Goal: Task Accomplishment & Management: Use online tool/utility

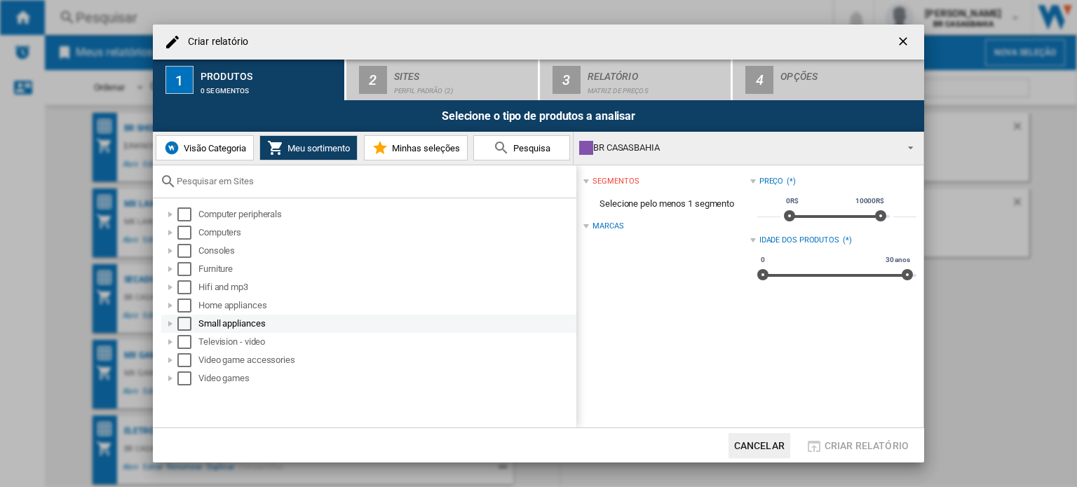
click at [168, 323] on div at bounding box center [170, 324] width 14 height 14
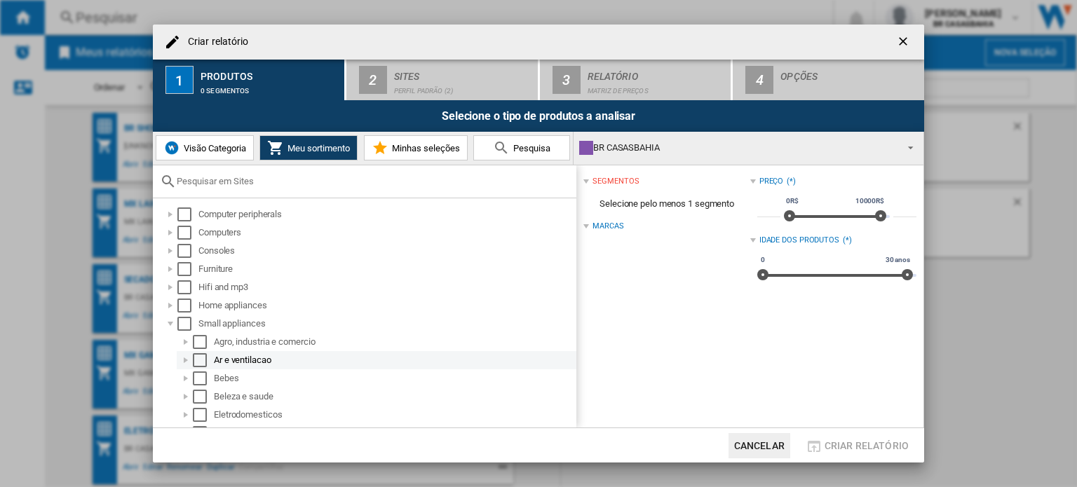
click at [186, 364] on div at bounding box center [186, 360] width 14 height 14
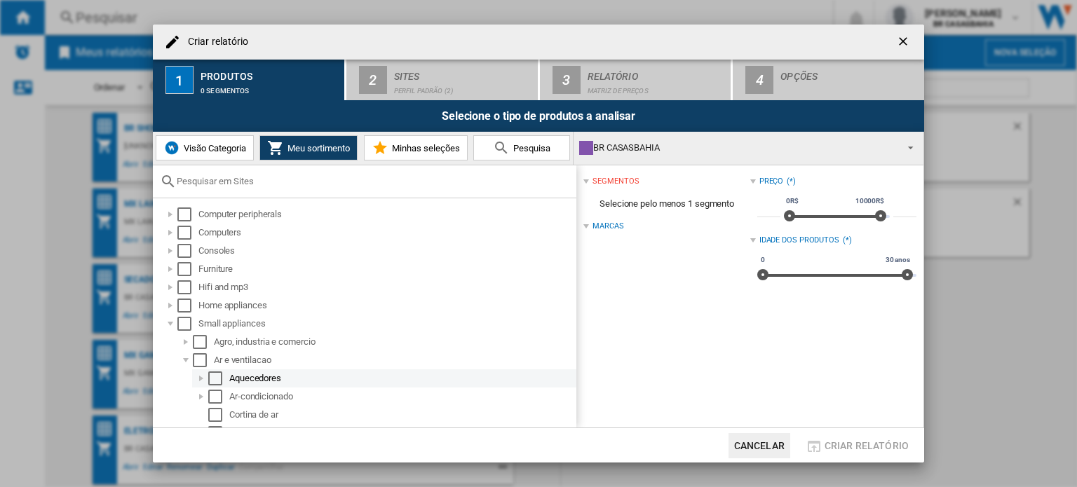
scroll to position [62, 0]
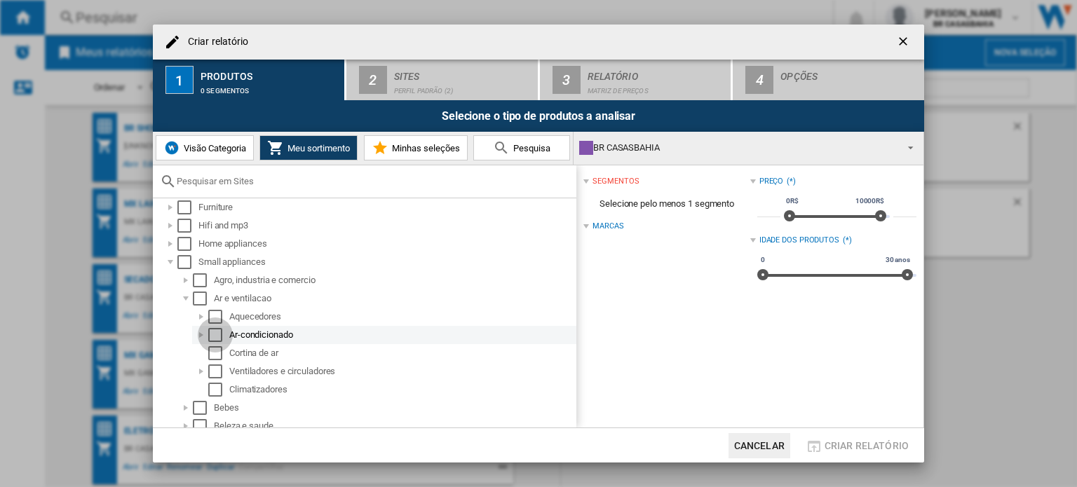
click at [216, 336] on div "Select" at bounding box center [215, 335] width 14 height 14
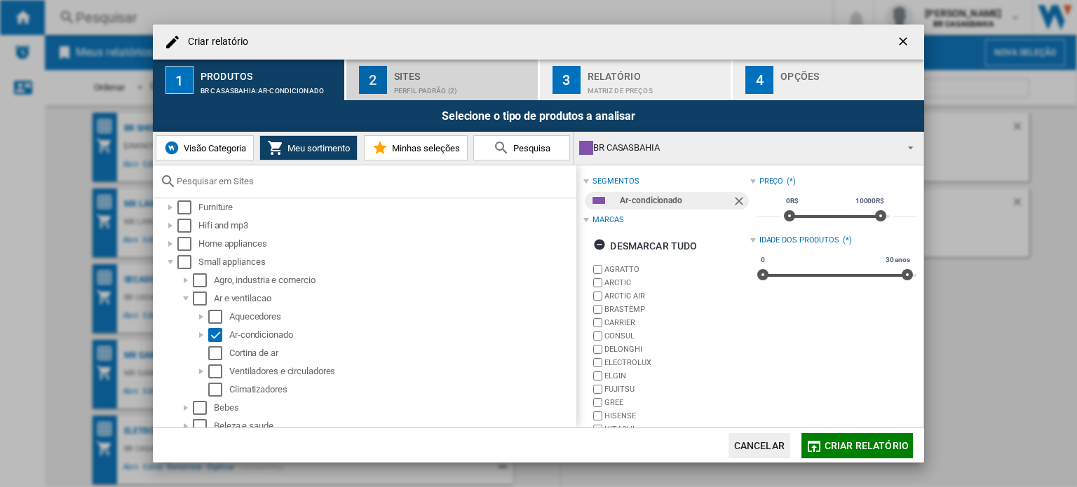
click at [440, 69] on div "Sites" at bounding box center [463, 72] width 138 height 15
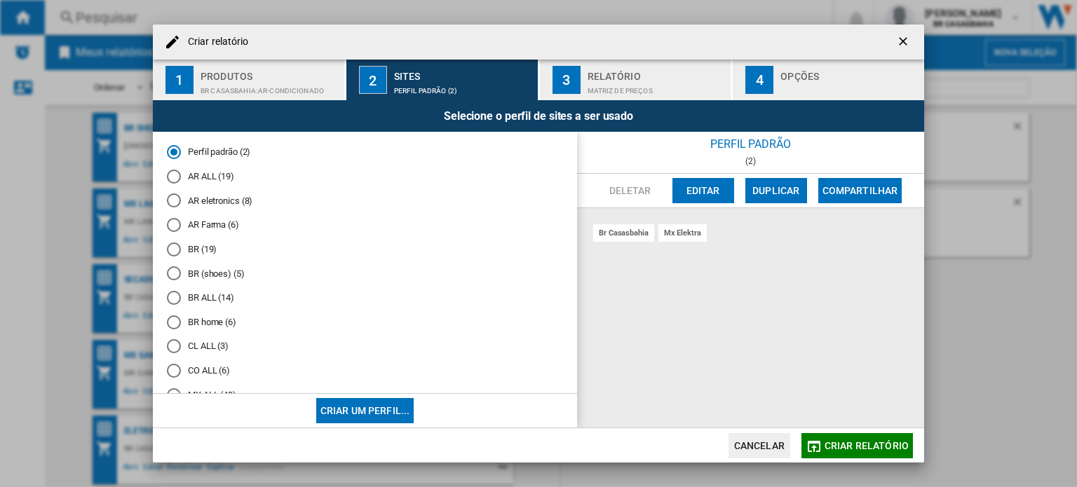
click at [203, 245] on md-radio-button "BR (19)" at bounding box center [365, 249] width 396 height 13
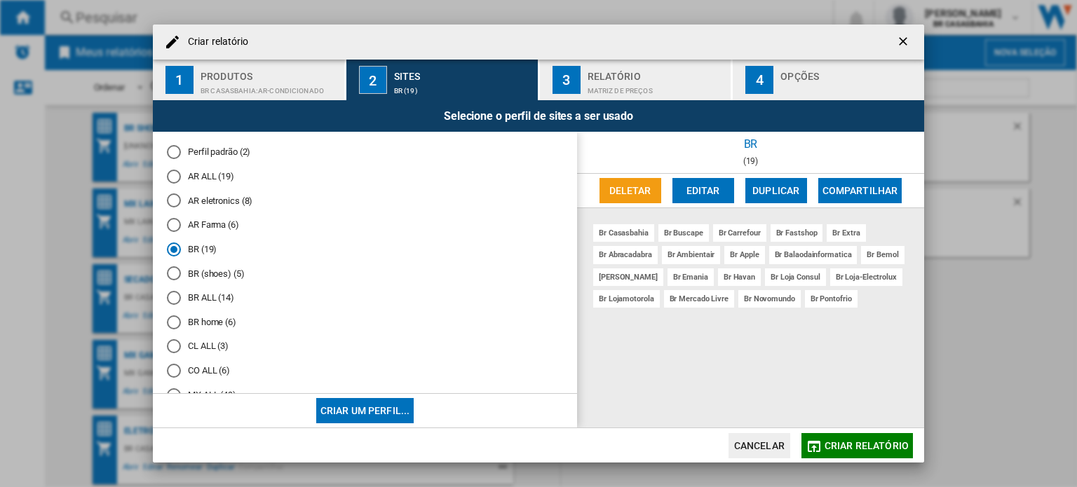
click at [887, 447] on span "Criar relatório" at bounding box center [867, 445] width 84 height 11
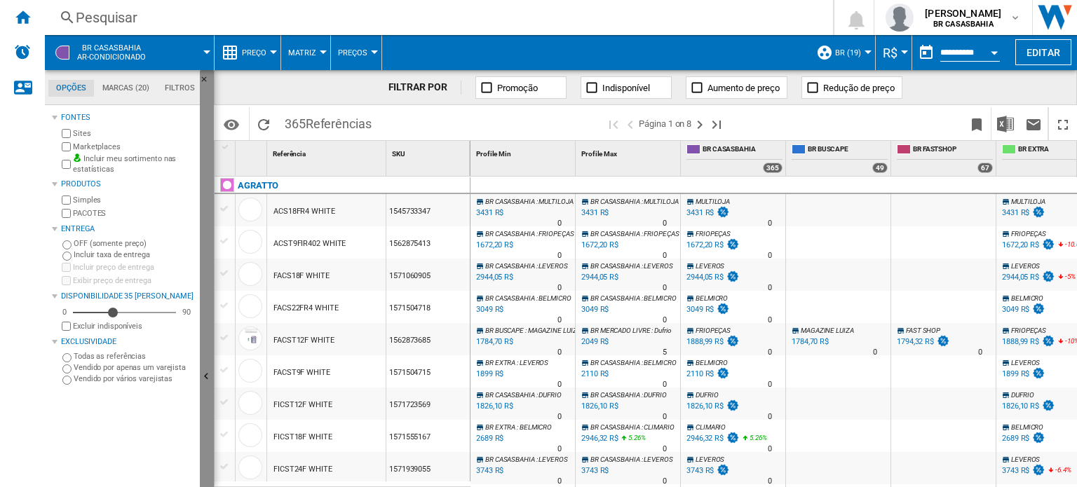
click at [210, 382] on ng-md-icon "Ocultar" at bounding box center [208, 378] width 17 height 17
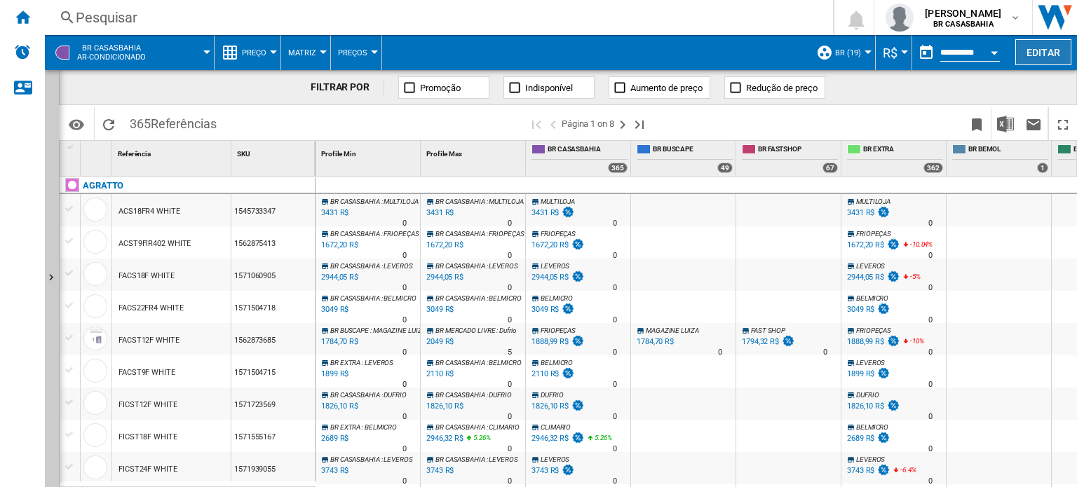
click at [1041, 58] on button "Editar" at bounding box center [1044, 52] width 56 height 26
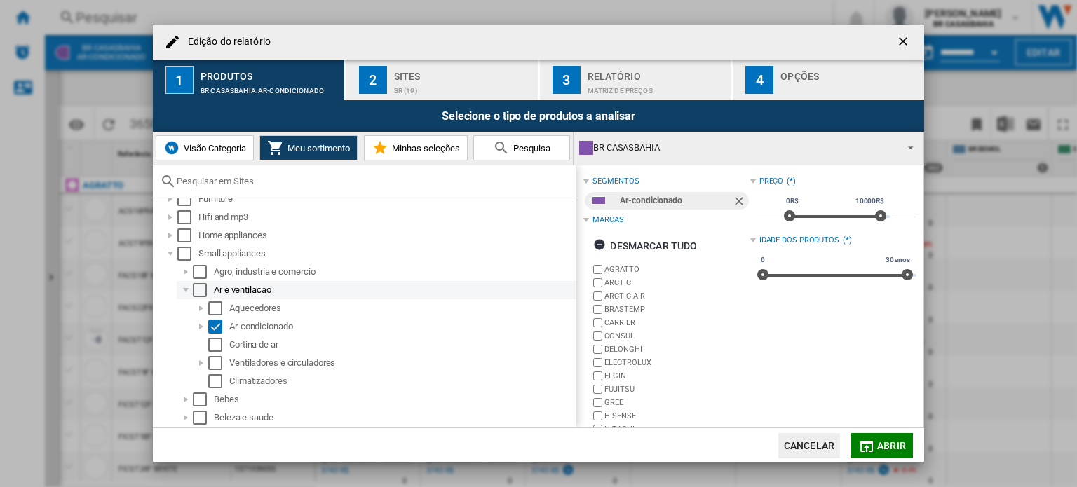
scroll to position [81, 0]
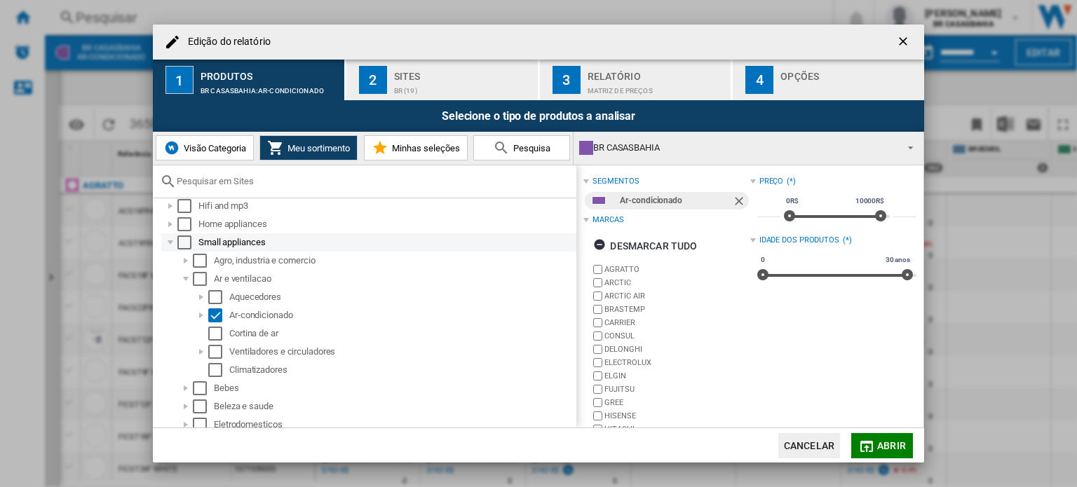
click at [170, 242] on div "Edição do ..." at bounding box center [170, 243] width 14 height 14
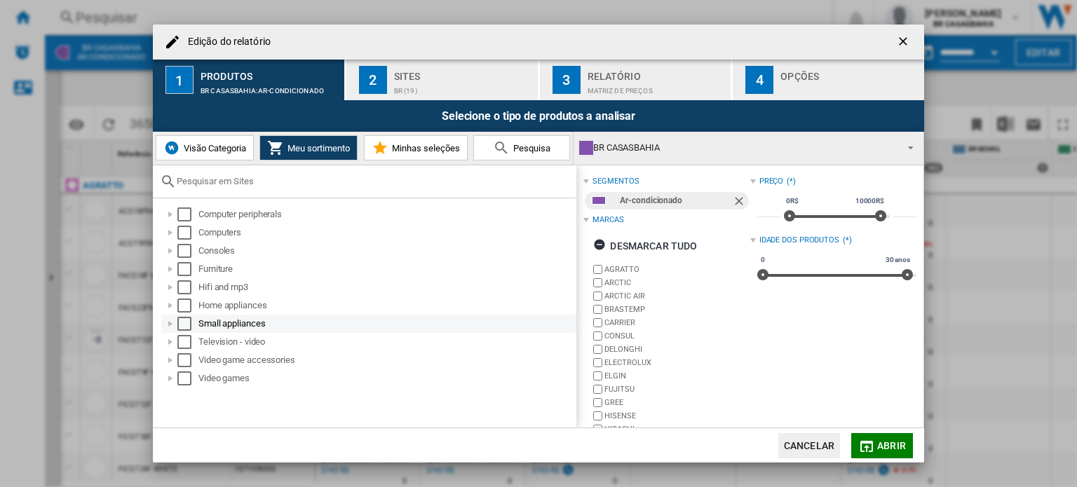
click at [169, 323] on div "Edição do ..." at bounding box center [170, 324] width 14 height 14
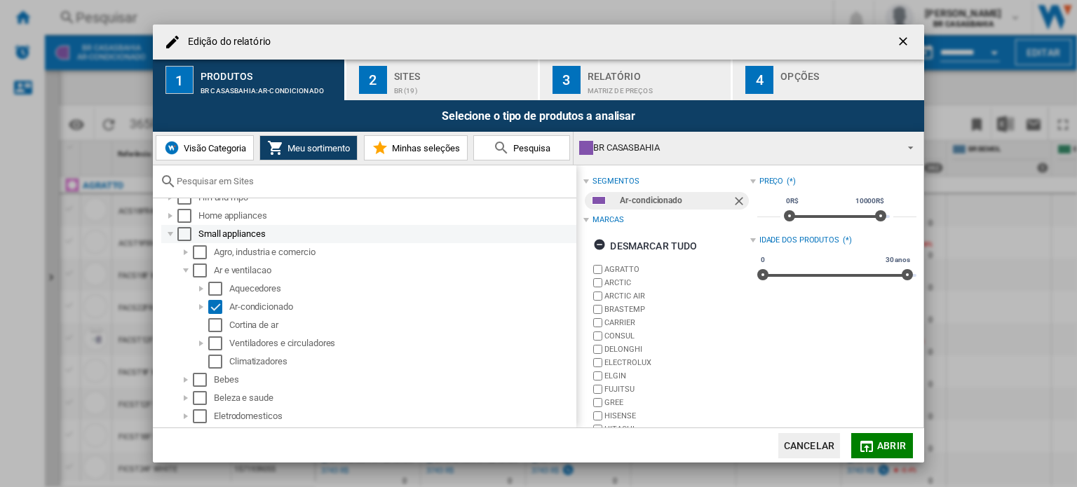
scroll to position [91, 0]
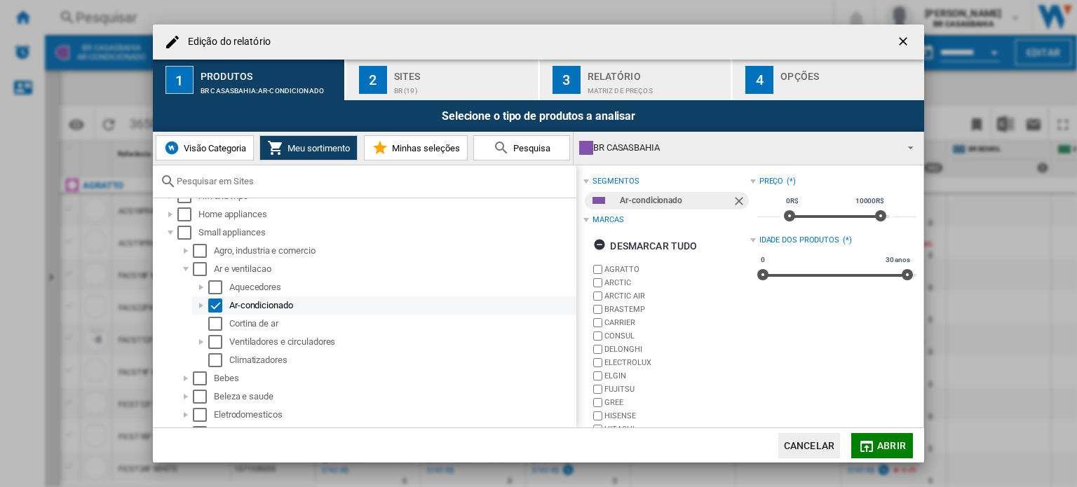
click at [199, 306] on div "Edição do ..." at bounding box center [201, 306] width 14 height 14
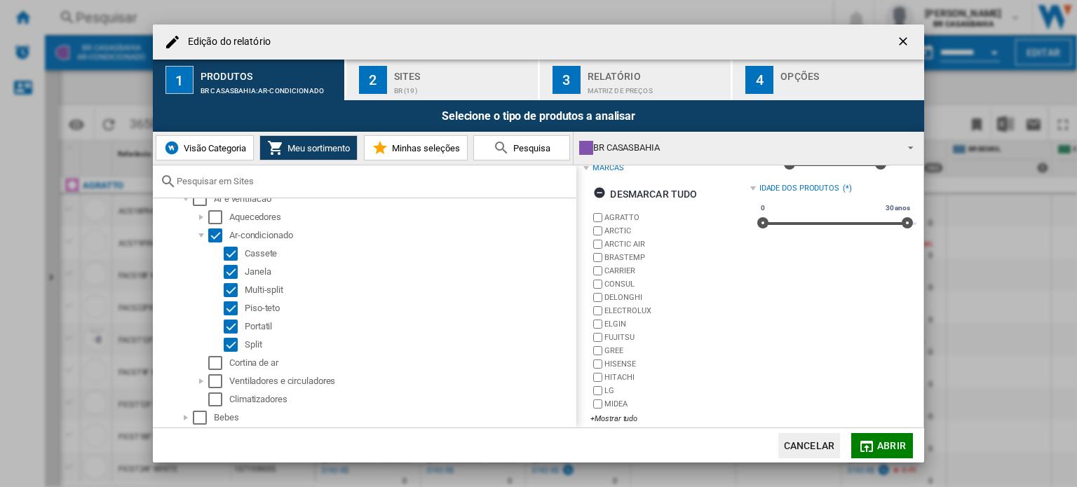
scroll to position [65, 0]
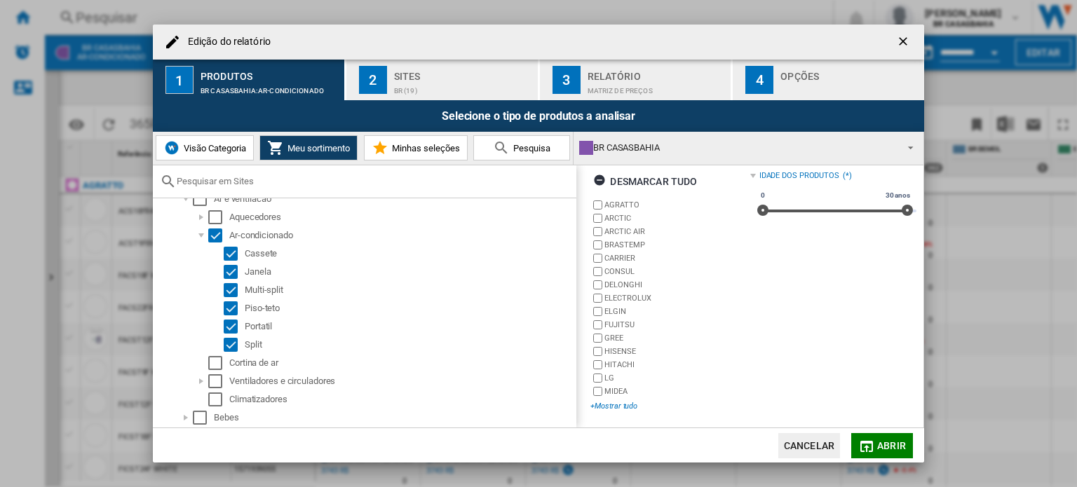
click at [621, 407] on div "+Mostrar tudo" at bounding box center [670, 406] width 159 height 11
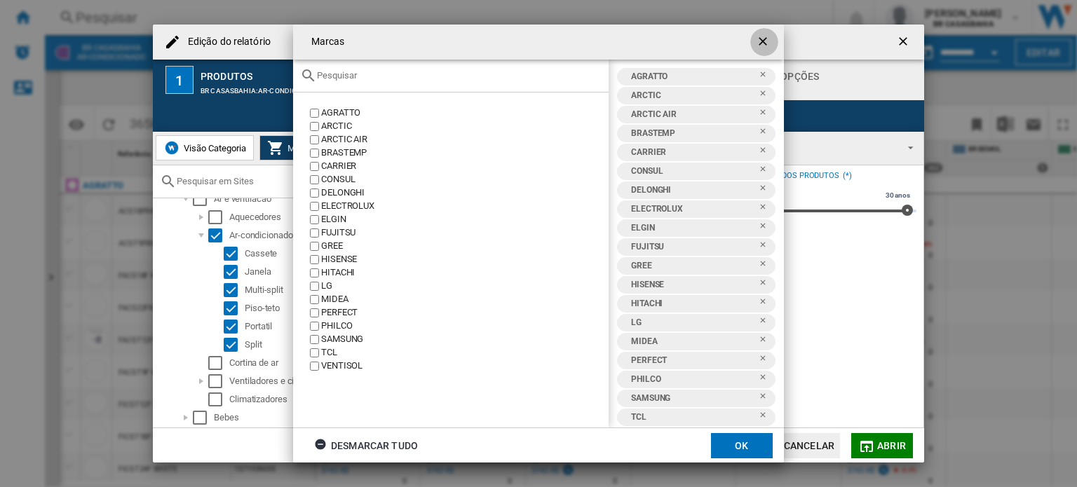
click at [764, 39] on ng-md-icon "getI18NText('BUTTONS.CLOSE_DIALOG')" at bounding box center [764, 42] width 17 height 17
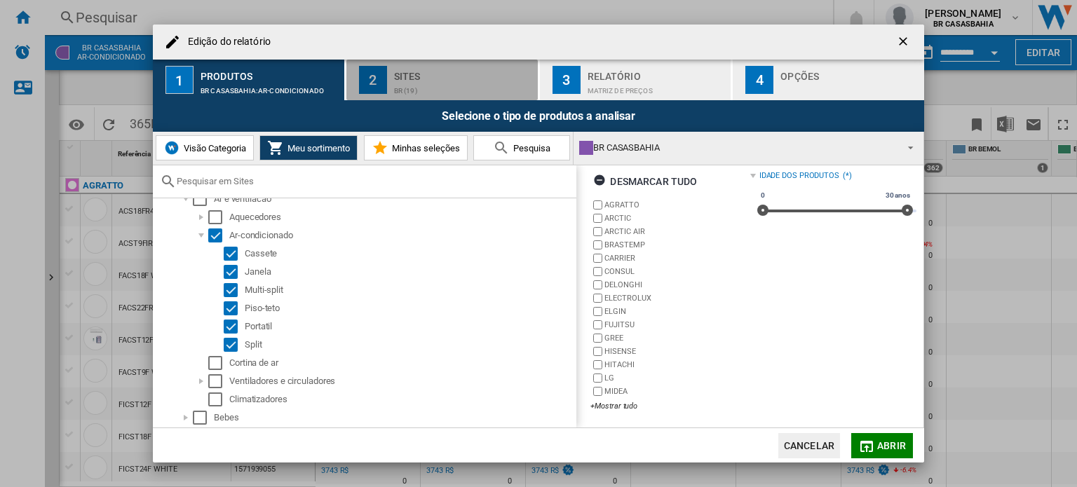
click at [439, 91] on div "BR (19)" at bounding box center [463, 87] width 138 height 15
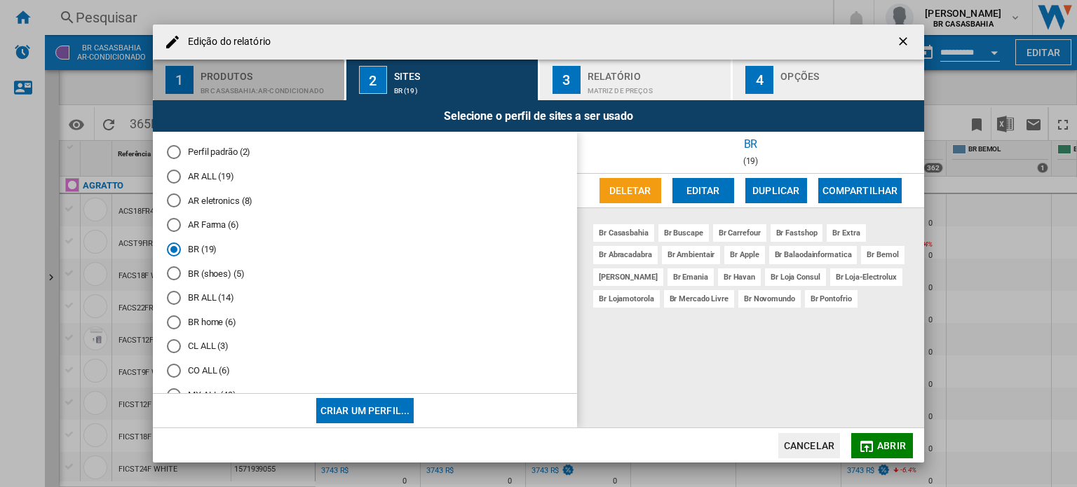
click at [272, 85] on div "BR CASASBAHIA:Ar-condicionado" at bounding box center [270, 87] width 138 height 15
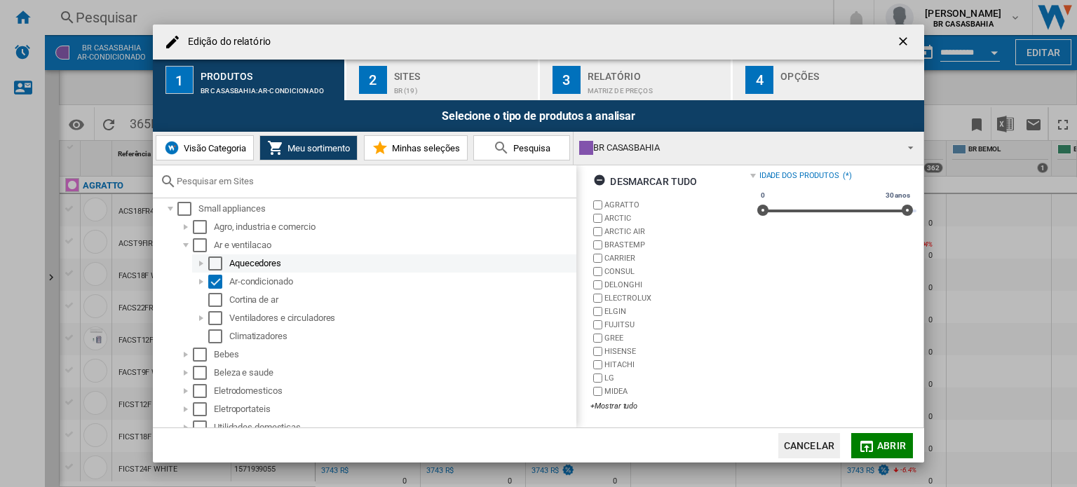
scroll to position [115, 0]
click at [201, 278] on div "Edição do ..." at bounding box center [201, 282] width 14 height 14
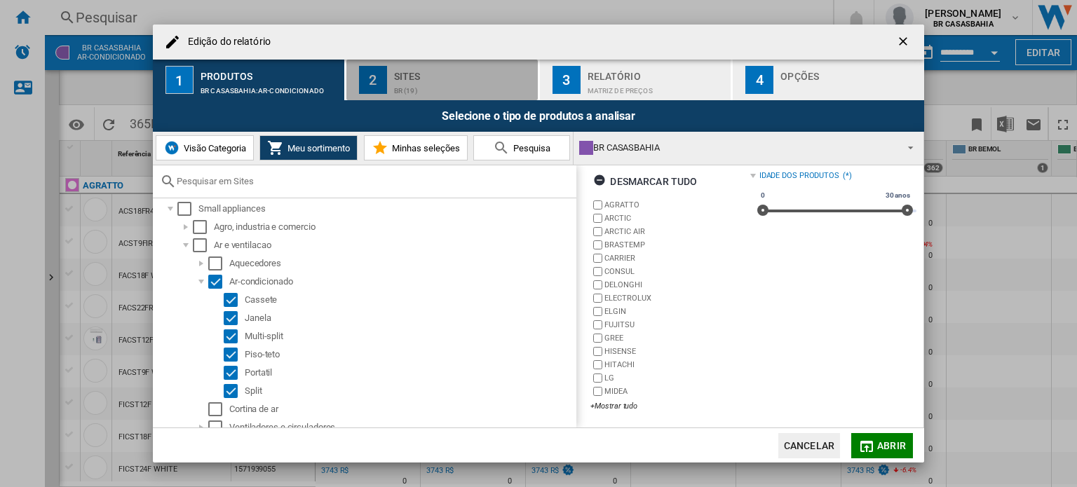
click at [413, 72] on div "Sites" at bounding box center [463, 72] width 138 height 15
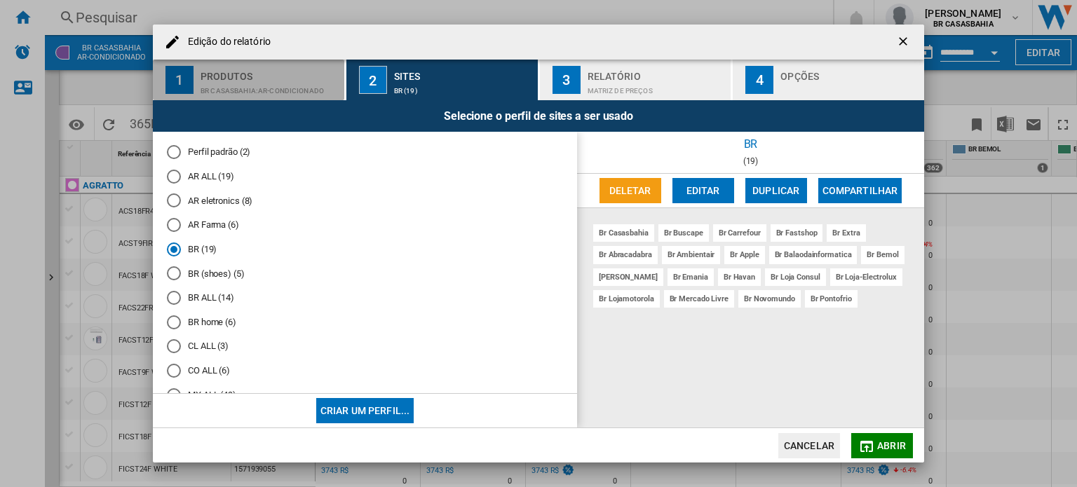
click at [271, 85] on div "BR CASASBAHIA:Ar-condicionado" at bounding box center [270, 87] width 138 height 15
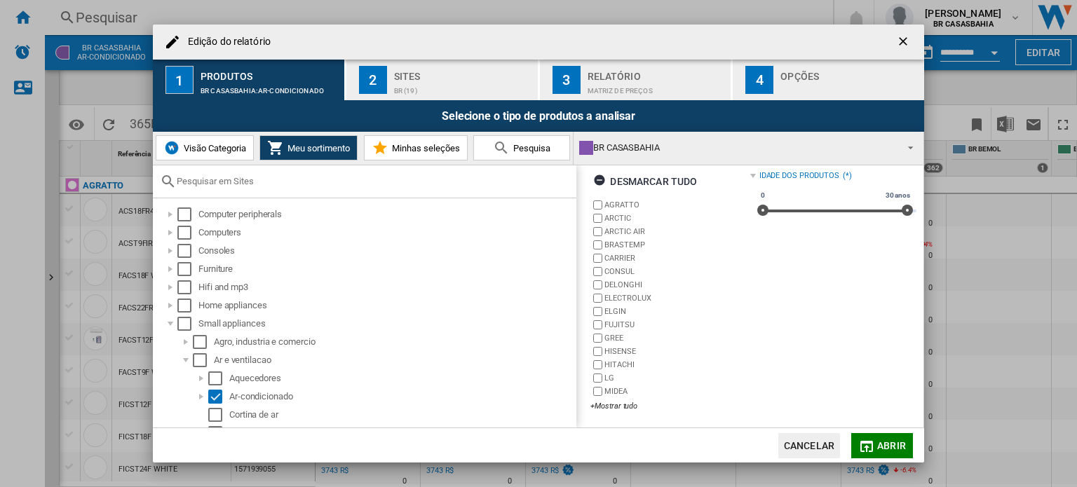
scroll to position [64, 0]
click at [626, 403] on div "+Mostrar tudo" at bounding box center [670, 407] width 159 height 11
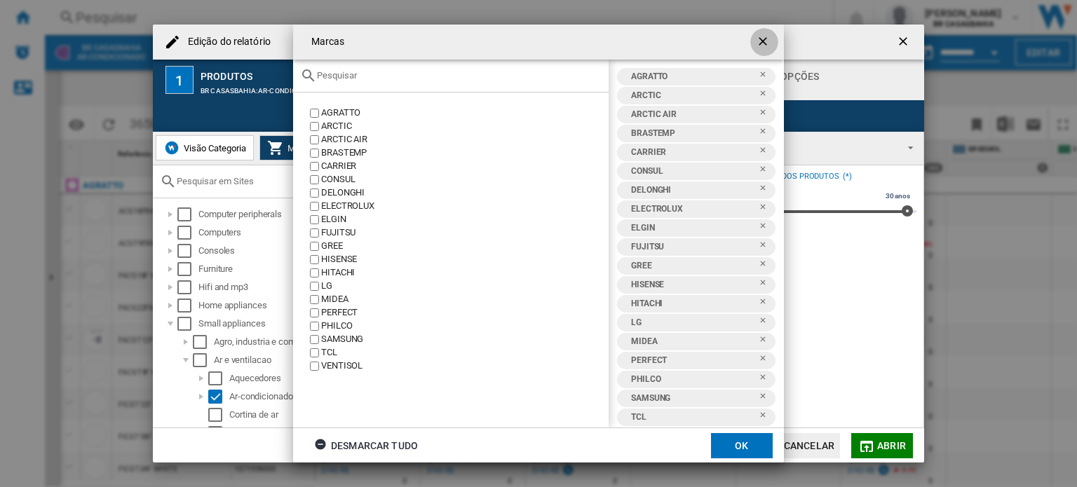
click at [764, 38] on ng-md-icon "getI18NText('BUTTONS.CLOSE_DIALOG')" at bounding box center [764, 42] width 17 height 17
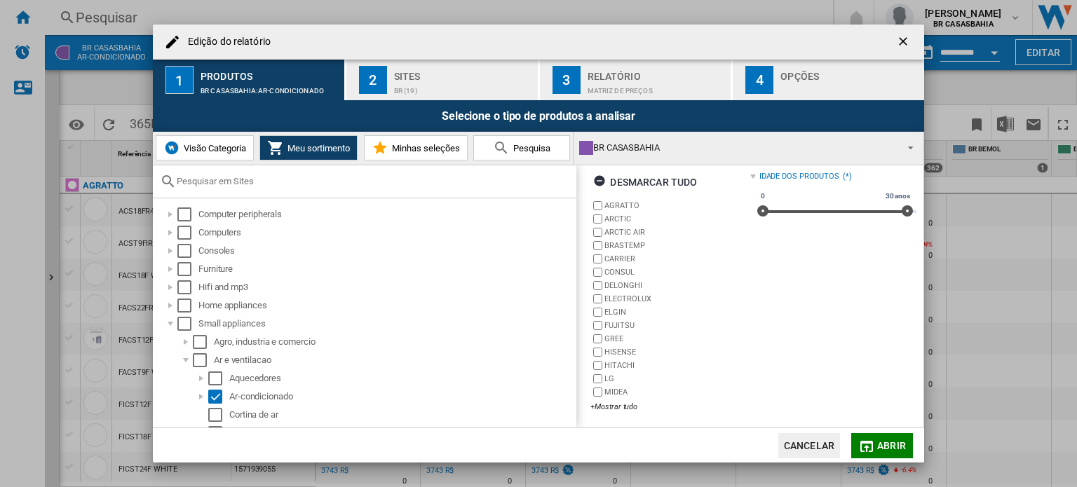
click at [444, 82] on div "BR (19)" at bounding box center [463, 87] width 138 height 15
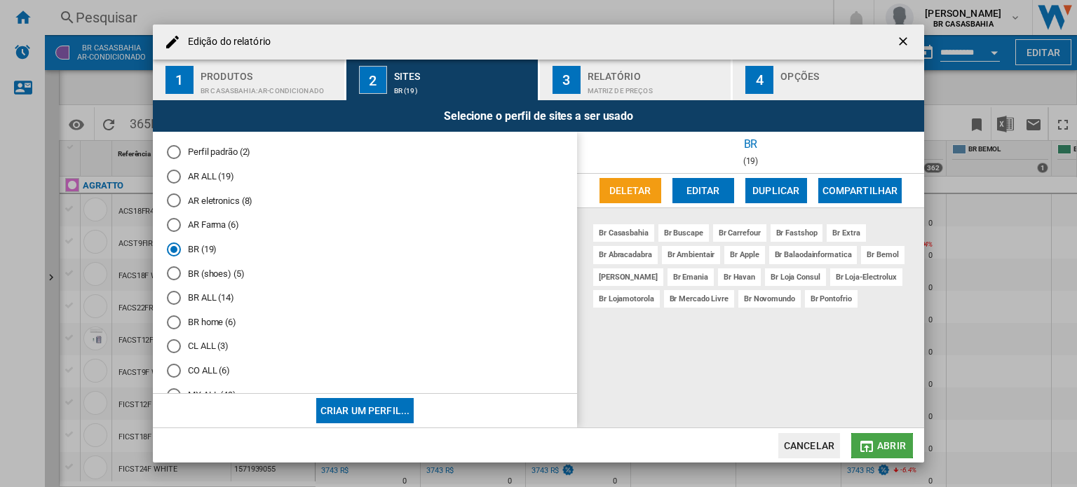
click at [879, 440] on span "Abrir" at bounding box center [891, 445] width 29 height 11
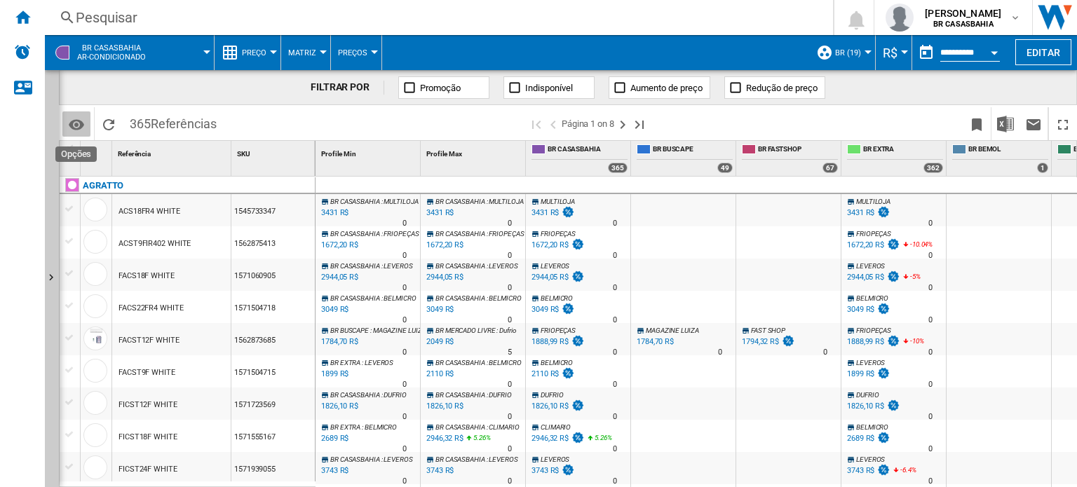
click at [72, 123] on md-icon "Opções" at bounding box center [76, 124] width 17 height 17
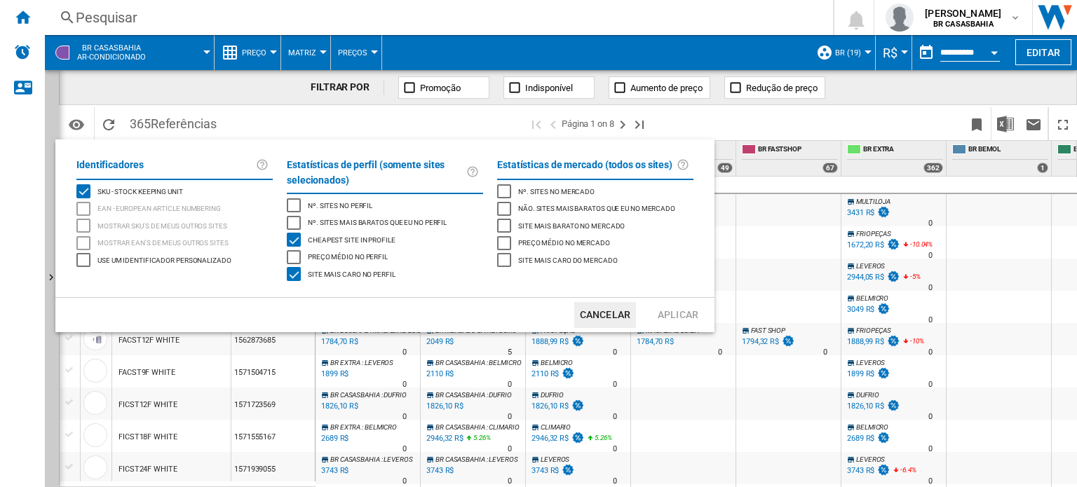
click at [260, 89] on md-backdrop at bounding box center [538, 243] width 1077 height 487
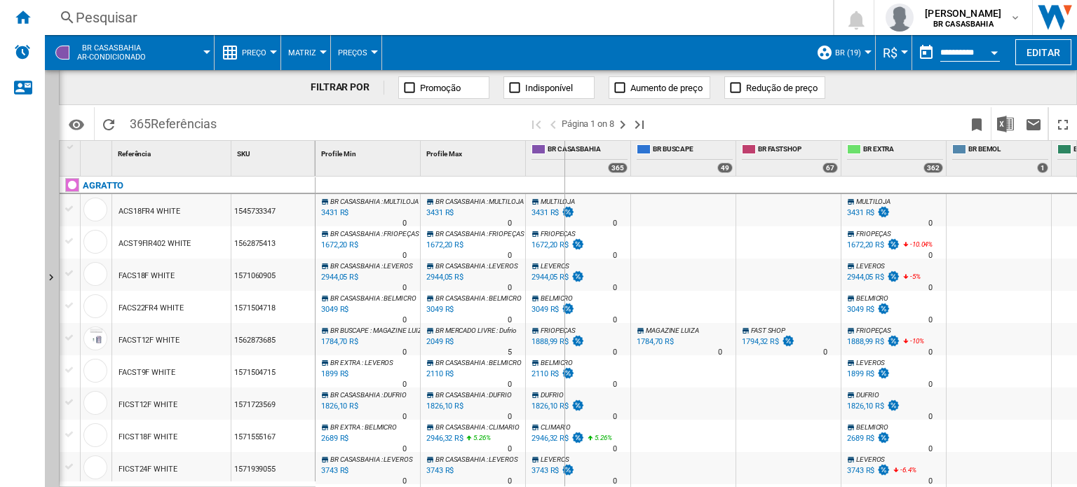
drag, startPoint x: 525, startPoint y: 161, endPoint x: 564, endPoint y: 158, distance: 39.4
click at [564, 158] on div "Profile Min 1 Profile Max 1 [GEOGRAPHIC_DATA] 365 BR BUSCAPE 49 BR FASTSHOP 67 …" at bounding box center [842, 158] width 1052 height 35
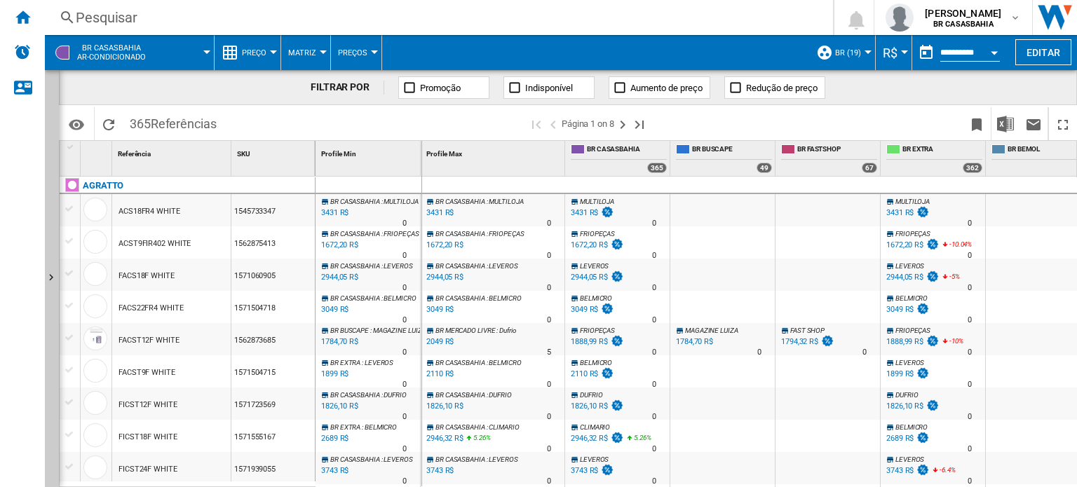
click at [421, 151] on div at bounding box center [423, 158] width 4 height 35
drag, startPoint x: 421, startPoint y: 151, endPoint x: 448, endPoint y: 154, distance: 27.5
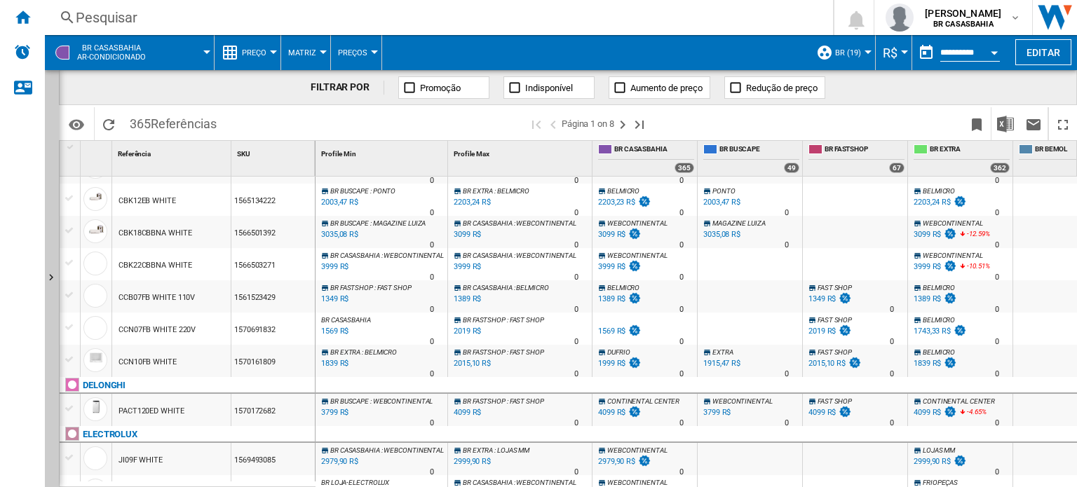
scroll to position [0, 0]
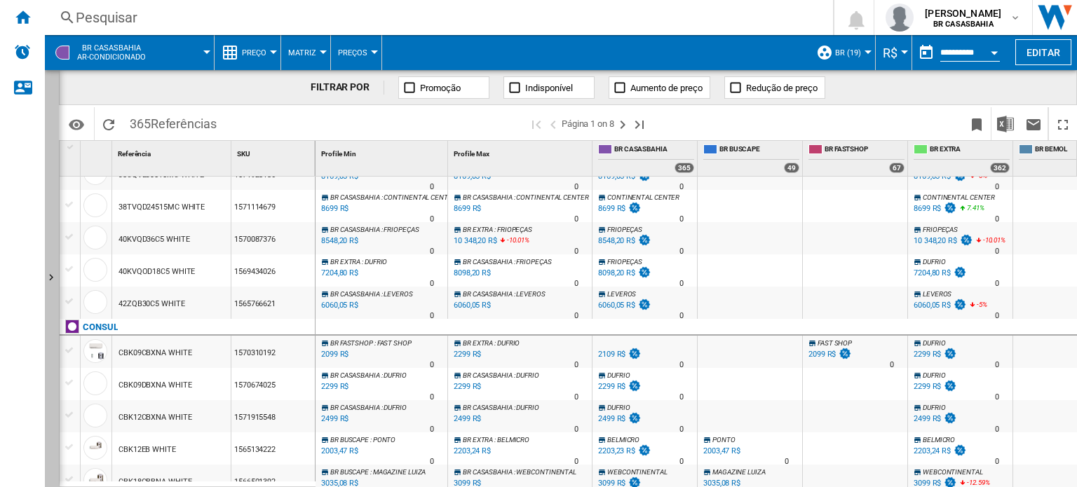
click at [50, 299] on button "Mostrar" at bounding box center [52, 278] width 14 height 417
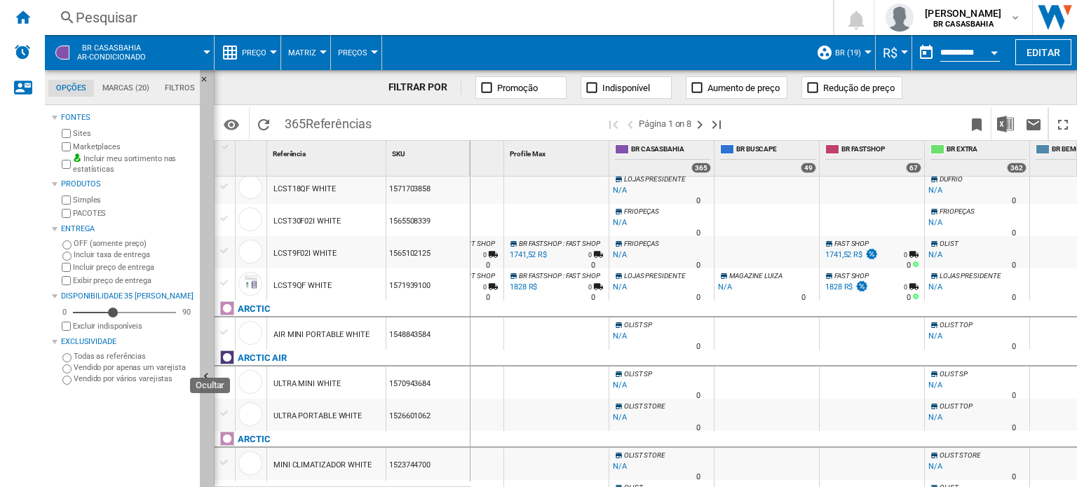
click at [204, 376] on ng-md-icon "Ocultar" at bounding box center [208, 378] width 17 height 17
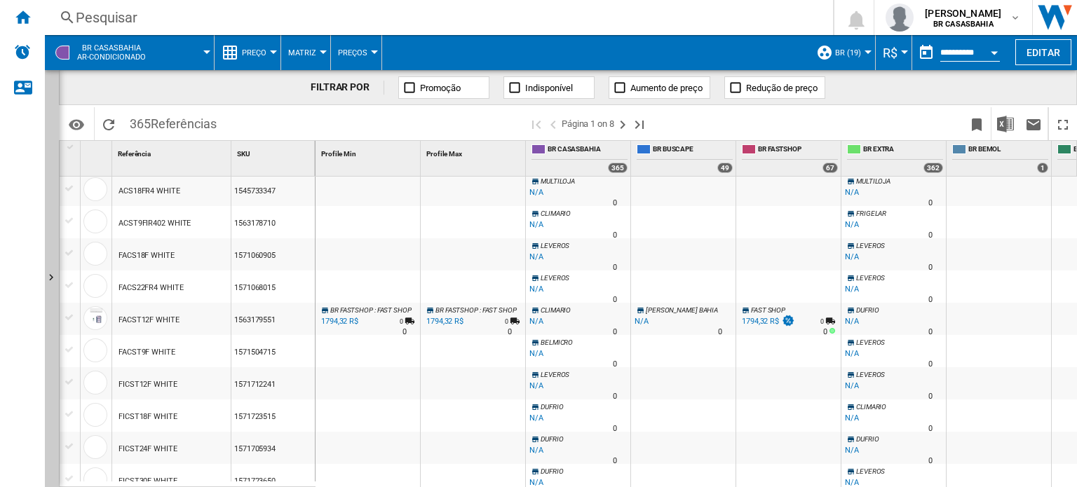
click at [257, 62] on button "Preço" at bounding box center [258, 52] width 32 height 35
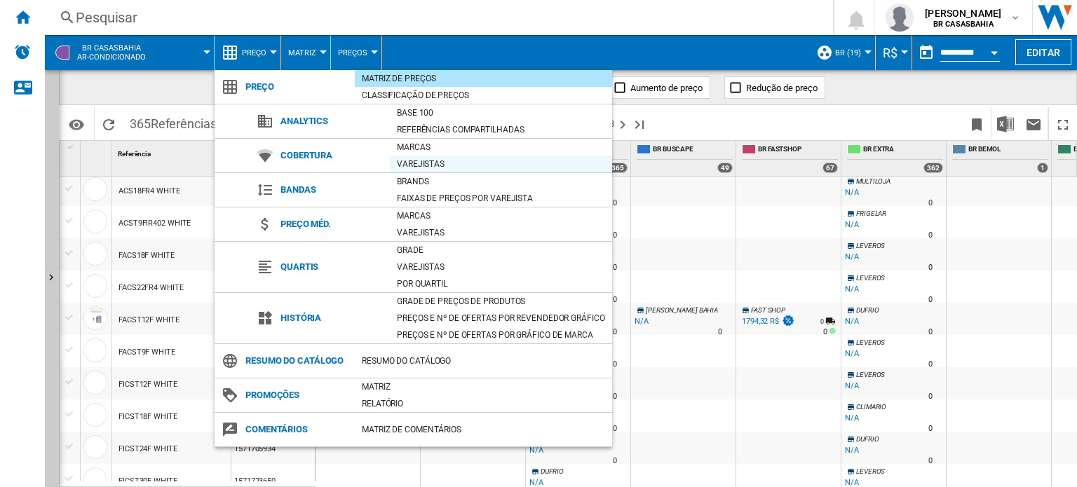
click at [410, 157] on div "Varejistas" at bounding box center [501, 164] width 222 height 14
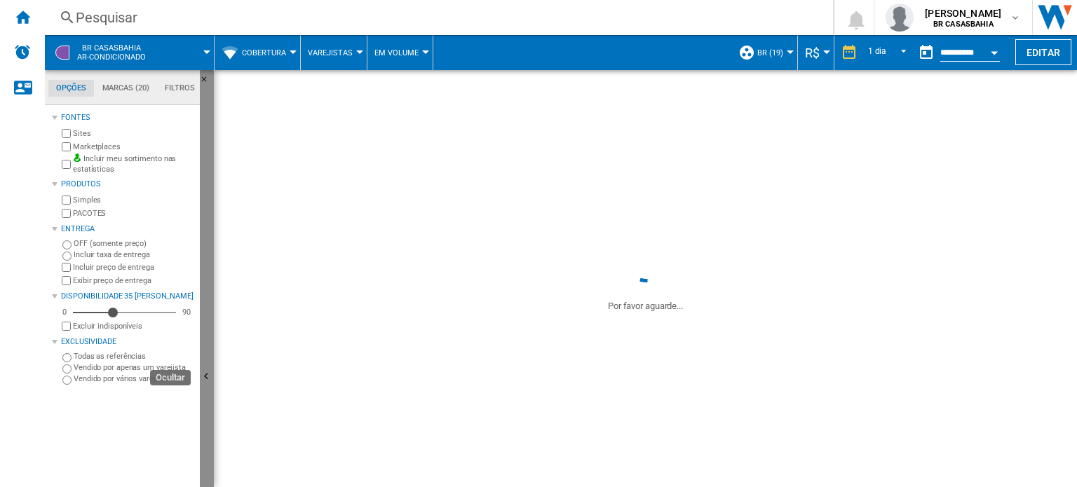
click at [205, 333] on button "Ocultar" at bounding box center [207, 377] width 14 height 615
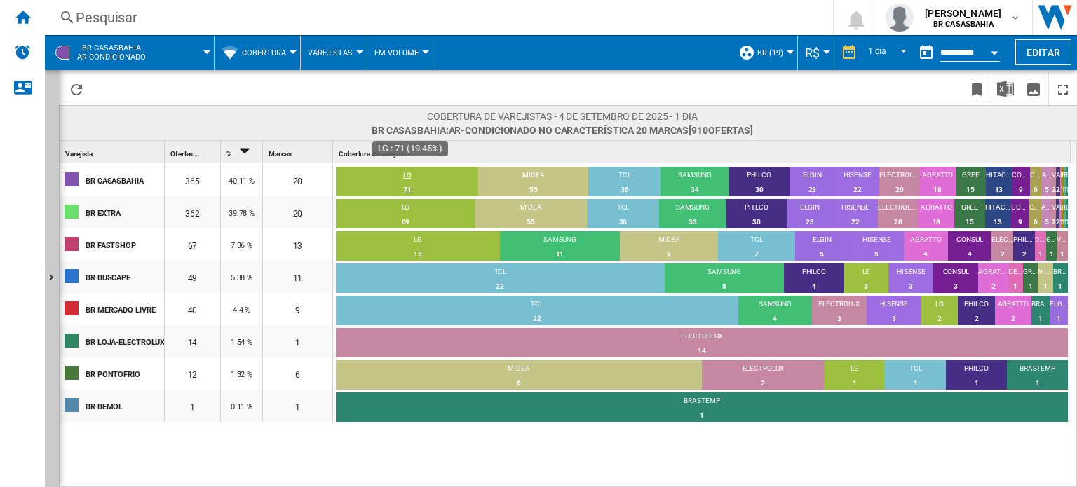
click at [429, 174] on div "LG" at bounding box center [407, 176] width 142 height 13
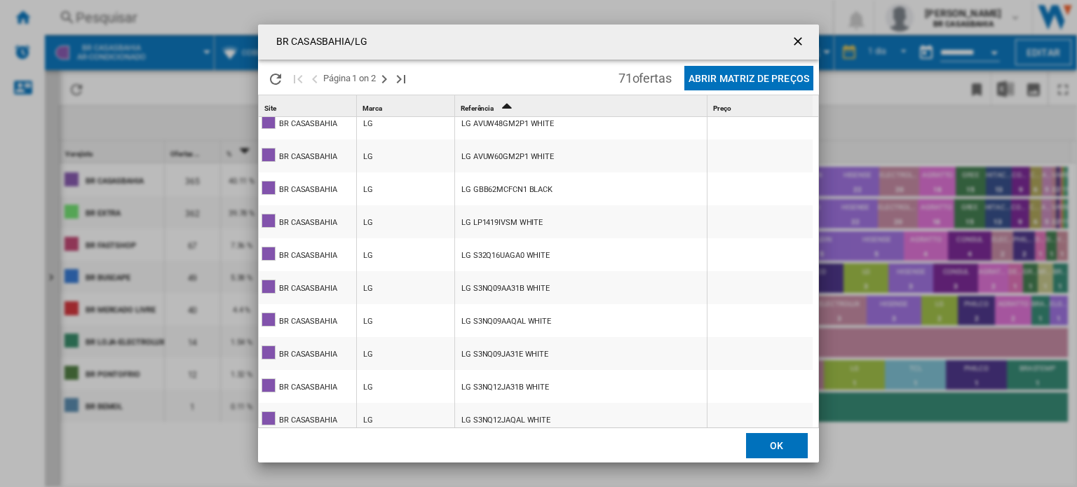
scroll to position [672, 0]
click at [799, 41] on ng-md-icon "getI18NText('BUTTONS.CLOSE_DIALOG')" at bounding box center [799, 42] width 17 height 17
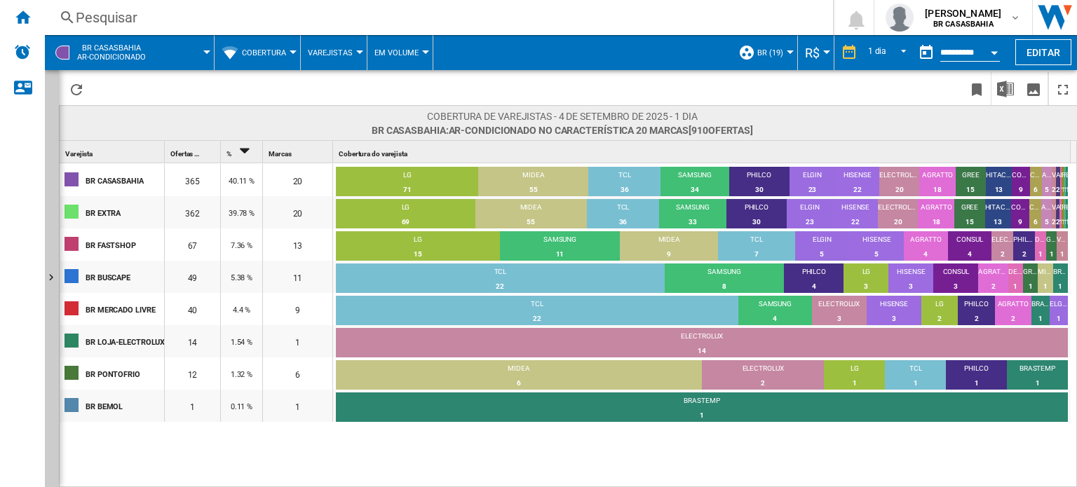
click at [331, 58] on button "Varejistas" at bounding box center [334, 52] width 52 height 35
click at [325, 102] on button "Marcas" at bounding box center [337, 87] width 72 height 34
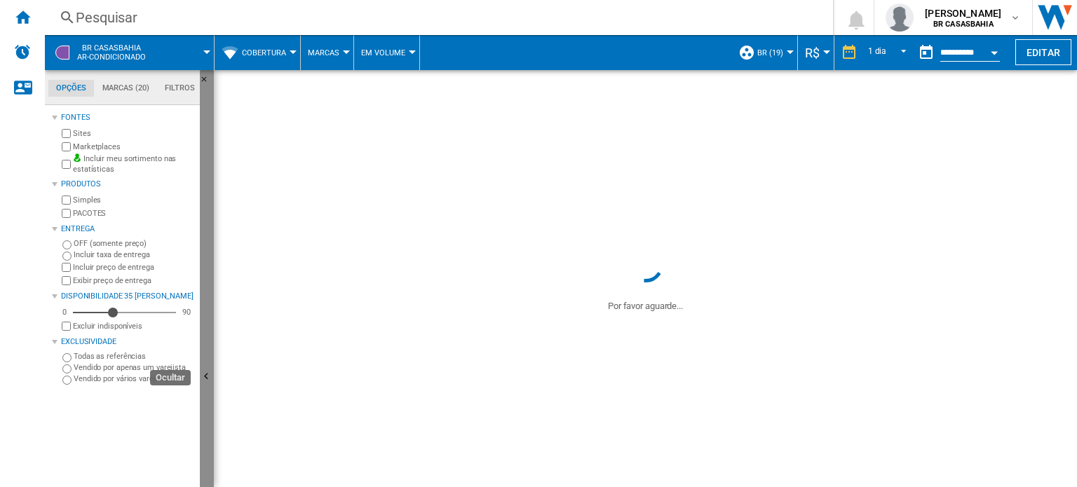
click at [207, 247] on button "Ocultar" at bounding box center [207, 377] width 14 height 615
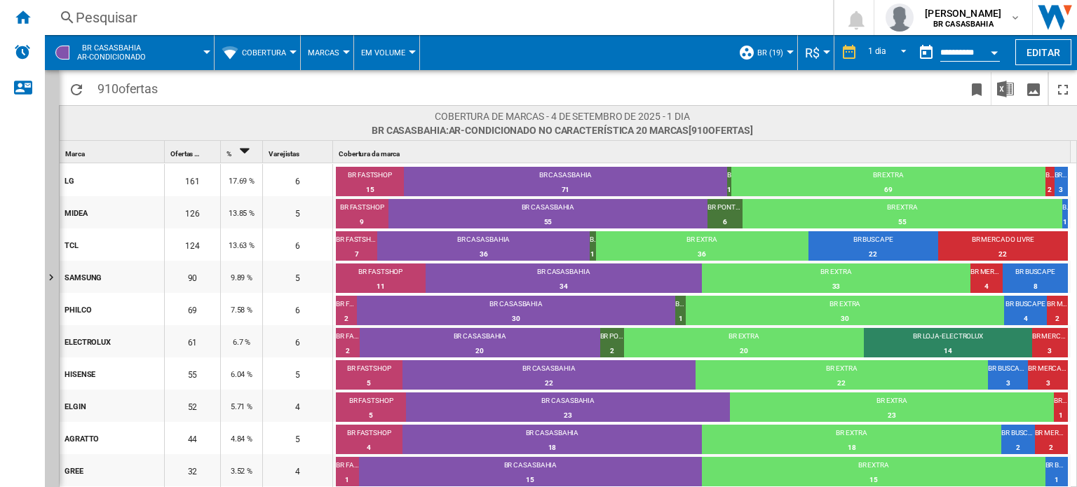
click at [286, 50] on span "Cobertura" at bounding box center [264, 52] width 44 height 9
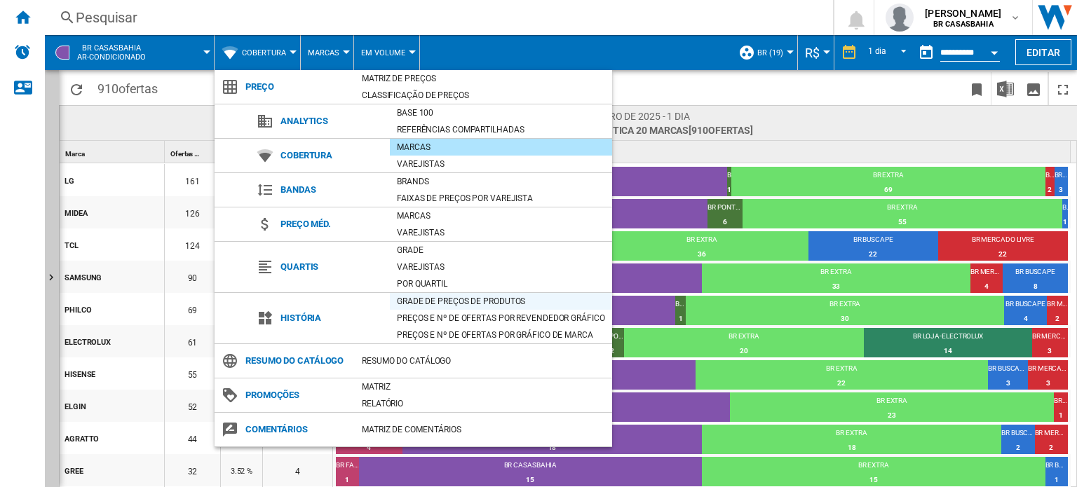
click at [429, 300] on div "Grade de preços de produtos" at bounding box center [501, 302] width 222 height 14
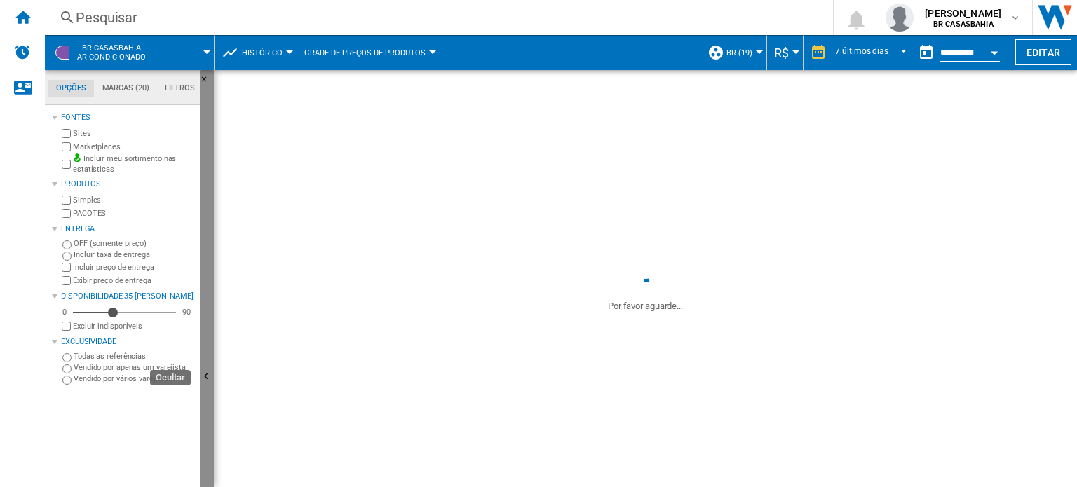
click at [210, 289] on button "Ocultar" at bounding box center [207, 377] width 14 height 615
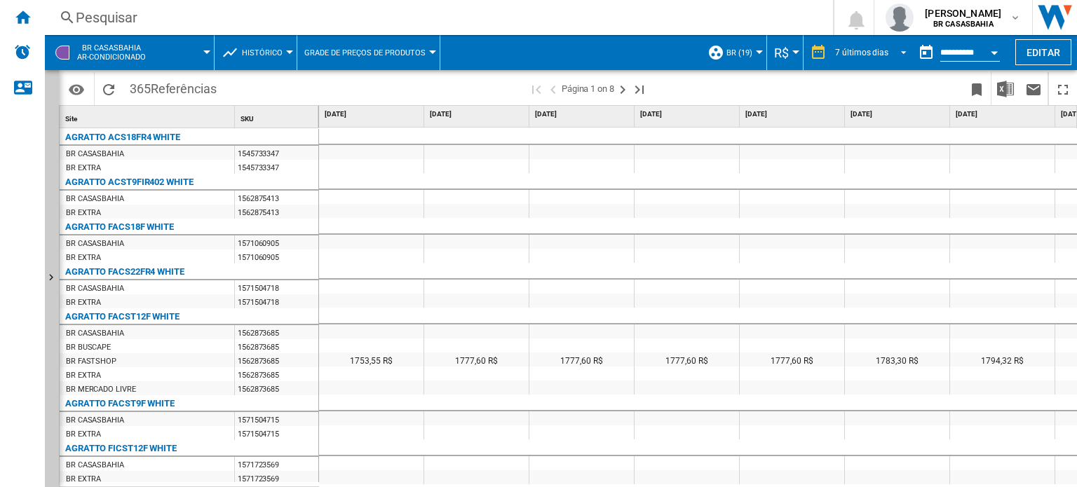
click at [896, 58] on md-select-value "7 últimos dias" at bounding box center [873, 52] width 79 height 21
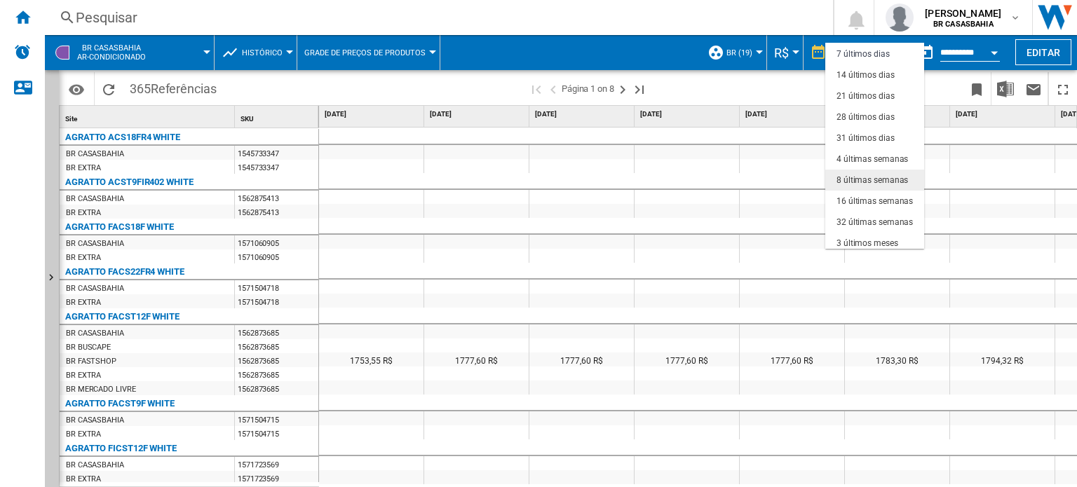
scroll to position [88, 0]
click at [802, 87] on md-backdrop at bounding box center [538, 243] width 1077 height 487
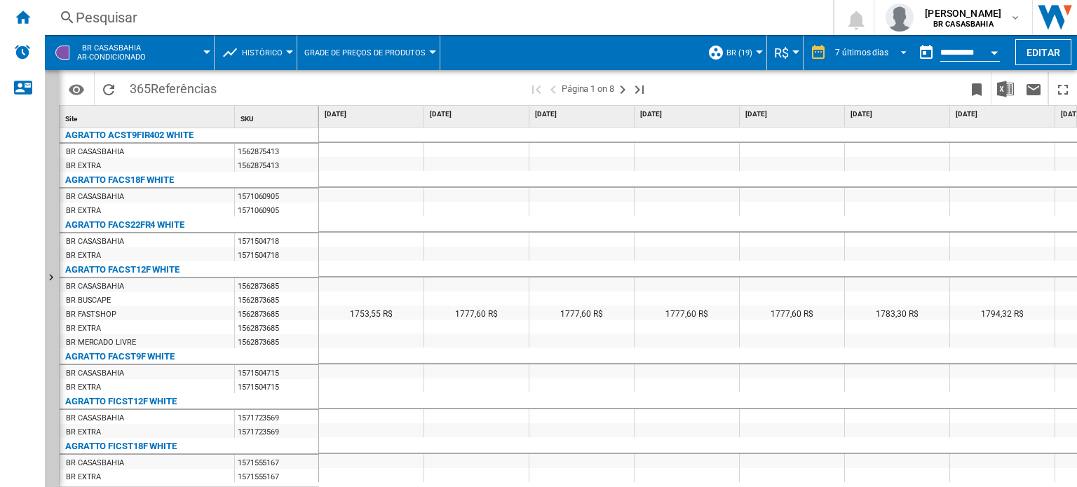
scroll to position [0, 0]
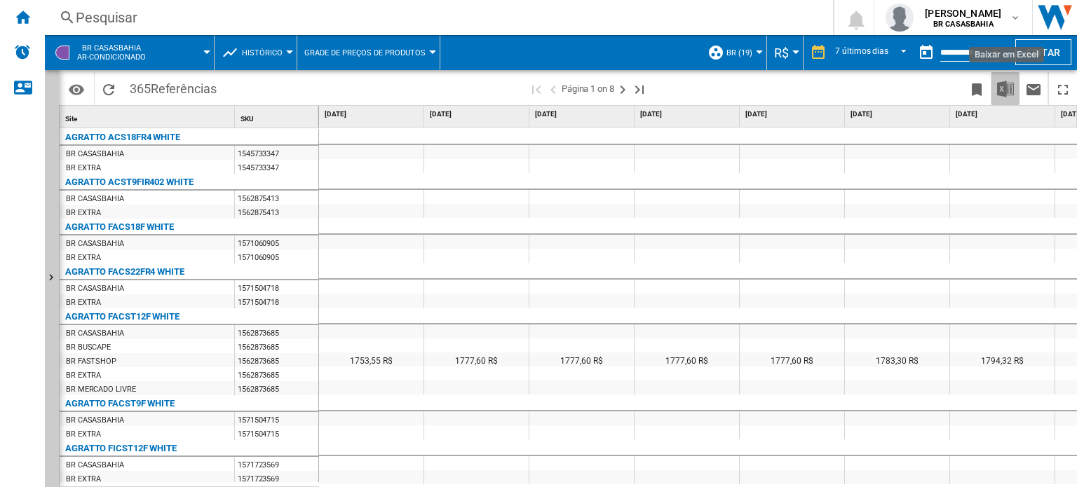
click at [1000, 96] on img "Baixar em Excel" at bounding box center [1005, 89] width 17 height 17
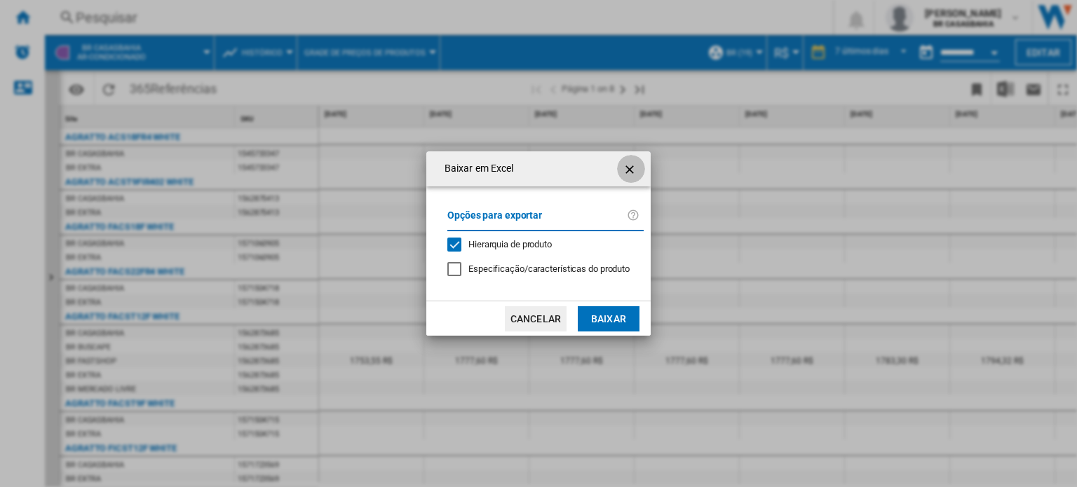
click at [629, 166] on ng-md-icon "getI18NText('BUTTONS.CLOSE_DIALOG')" at bounding box center [631, 169] width 17 height 17
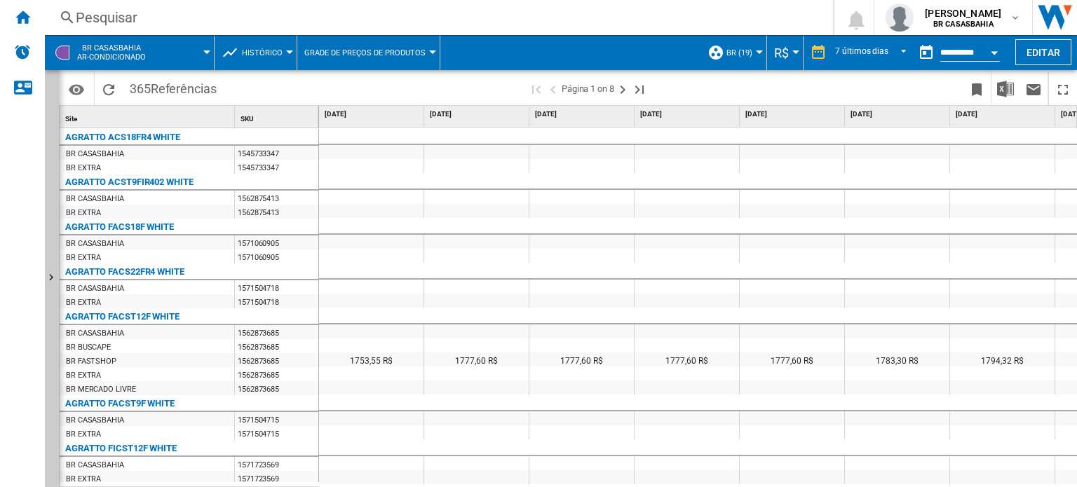
click at [277, 51] on span "Histórico" at bounding box center [262, 52] width 41 height 9
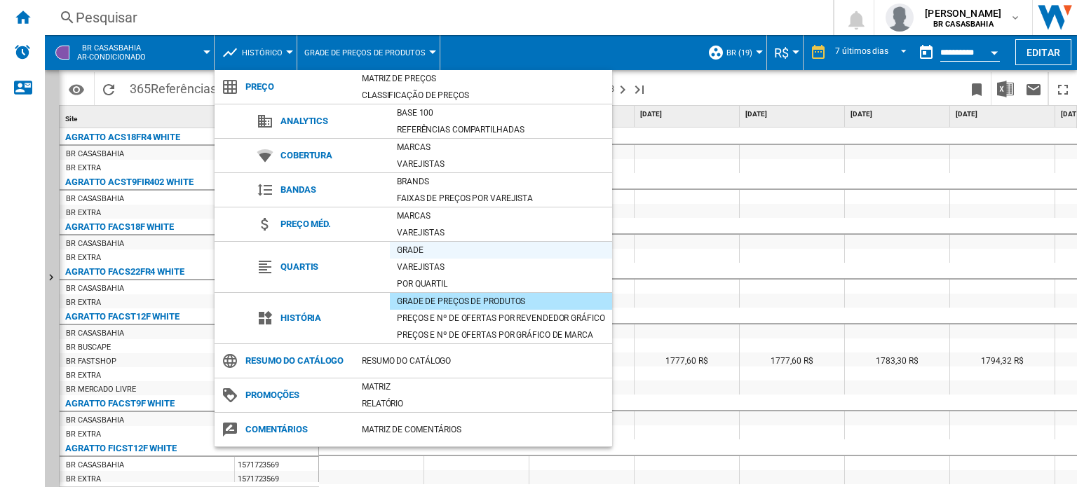
click at [418, 249] on div "Grade" at bounding box center [501, 250] width 222 height 14
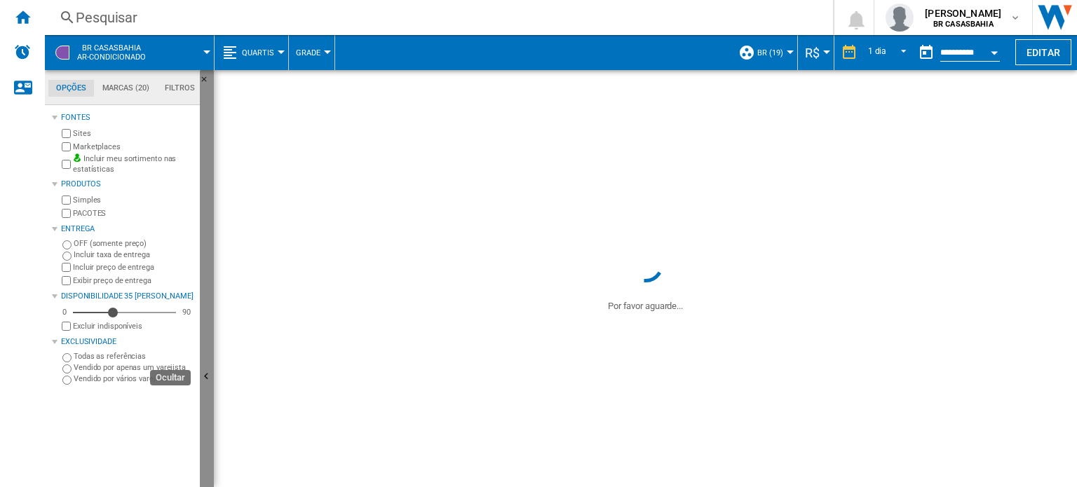
click at [212, 283] on button "Ocultar" at bounding box center [207, 377] width 14 height 615
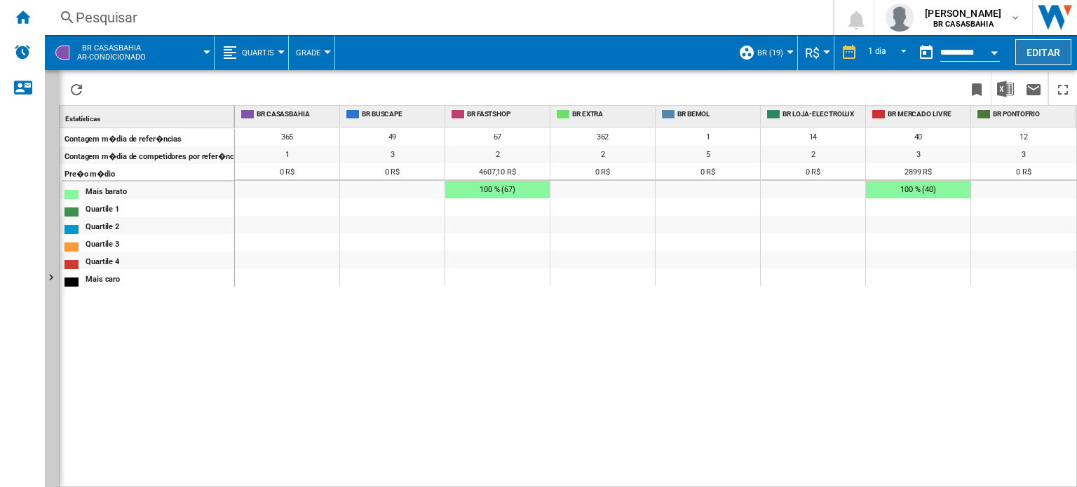
click at [1054, 45] on button "Editar" at bounding box center [1044, 52] width 56 height 26
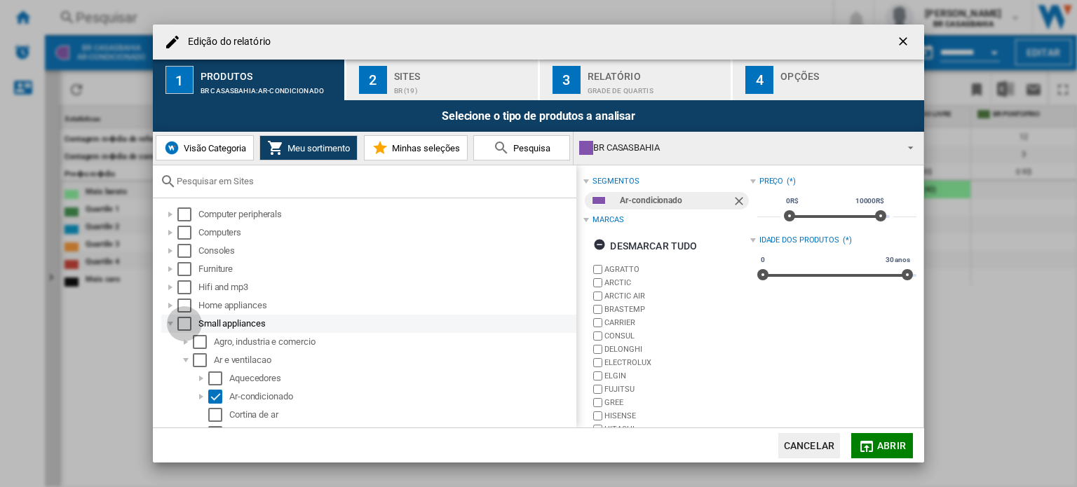
click at [184, 325] on div "Select" at bounding box center [184, 324] width 14 height 14
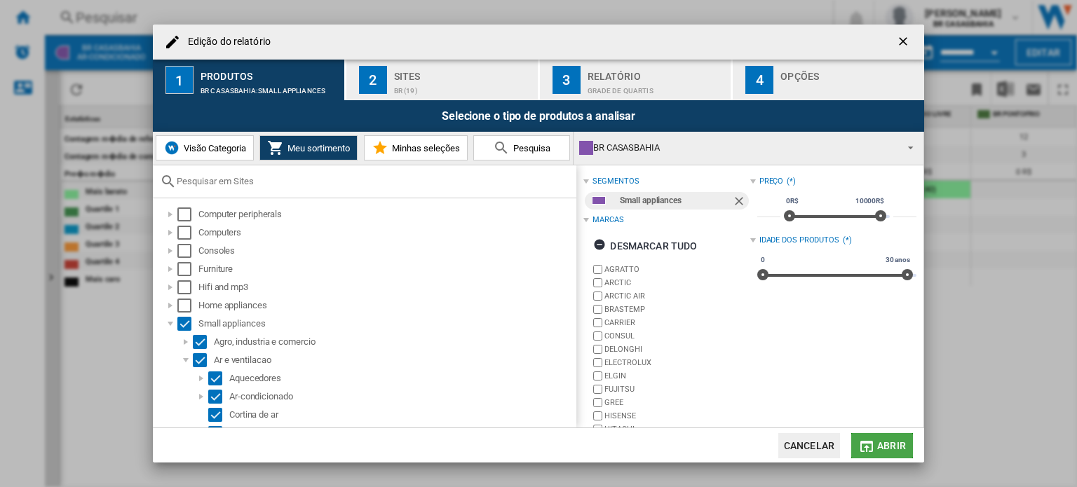
click at [893, 449] on span "Abrir" at bounding box center [891, 445] width 29 height 11
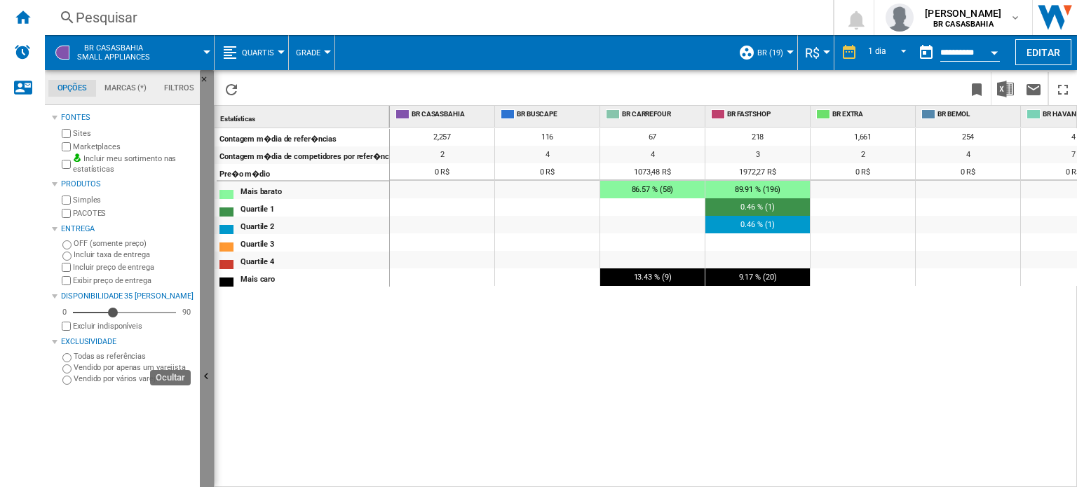
click at [208, 348] on button "Ocultar" at bounding box center [207, 377] width 14 height 615
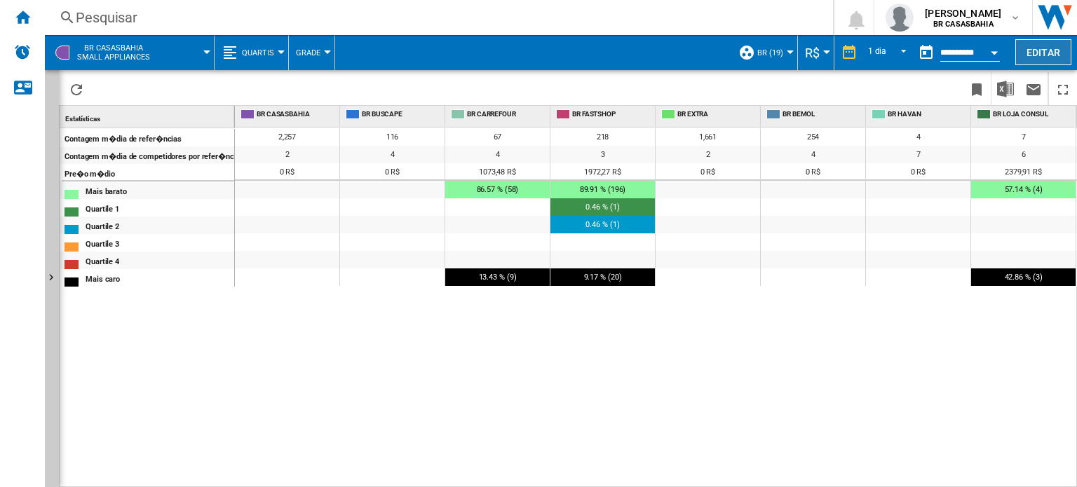
click at [1041, 42] on button "Editar" at bounding box center [1044, 52] width 56 height 26
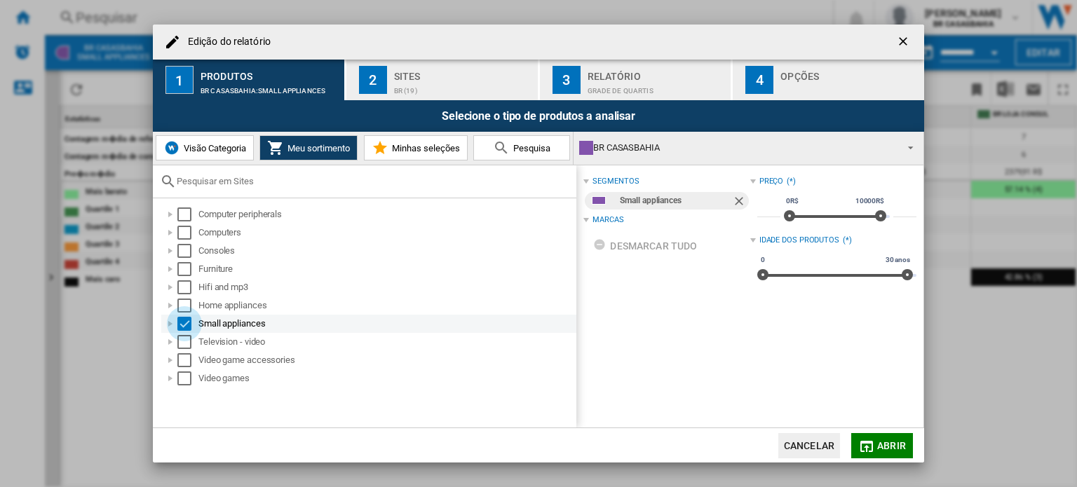
click at [185, 322] on div "Select" at bounding box center [184, 324] width 14 height 14
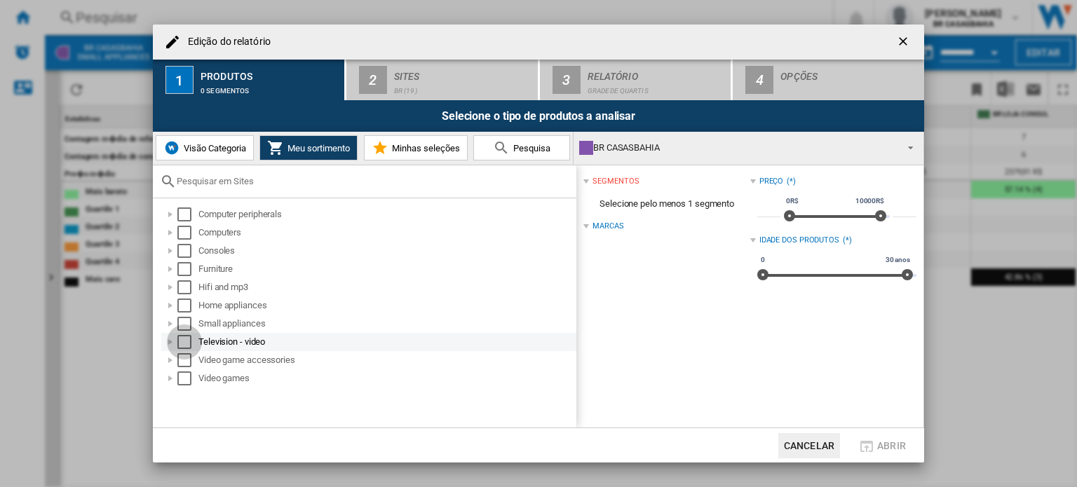
click at [185, 340] on div "Select" at bounding box center [184, 342] width 14 height 14
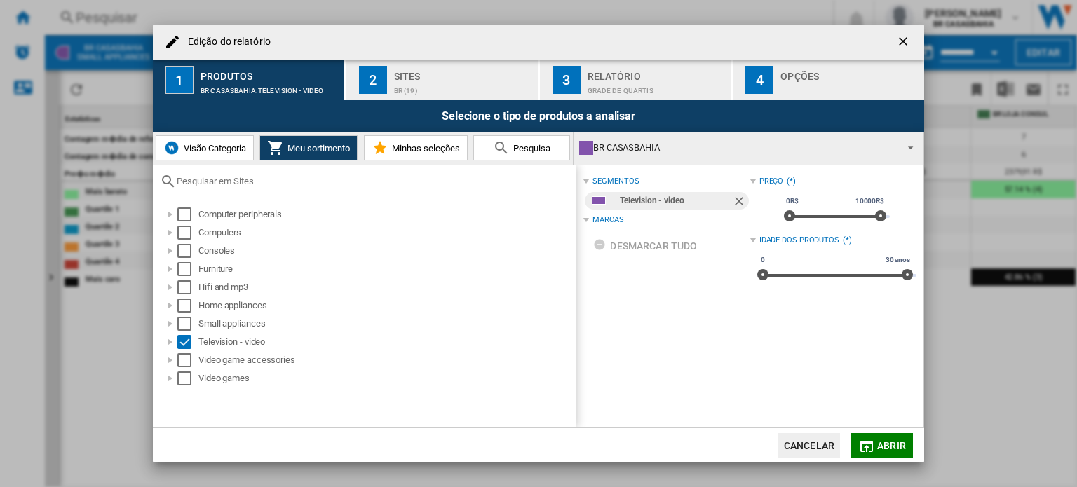
click at [871, 440] on md-icon "Edição do ..." at bounding box center [866, 446] width 17 height 17
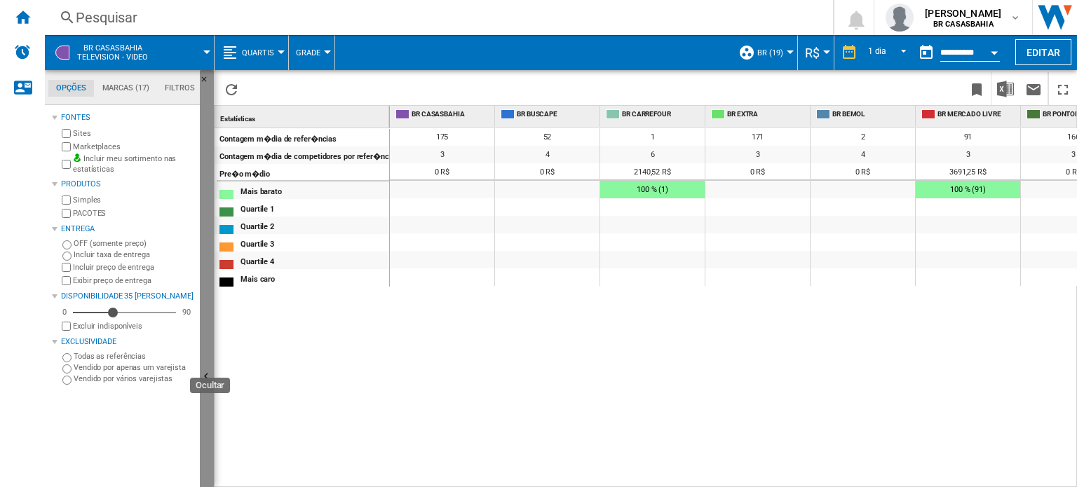
click at [210, 268] on button "Ocultar" at bounding box center [207, 377] width 14 height 615
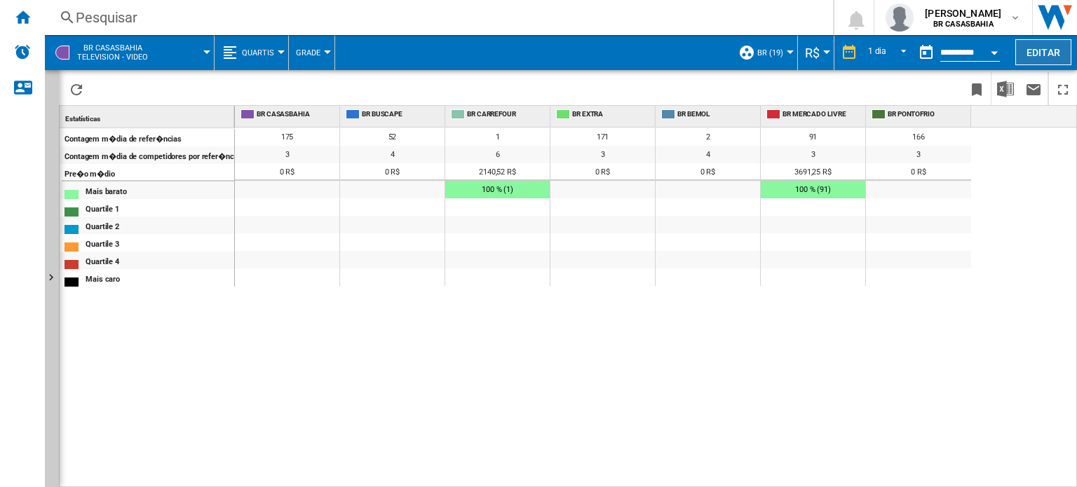
click at [1047, 52] on button "Editar" at bounding box center [1044, 52] width 56 height 26
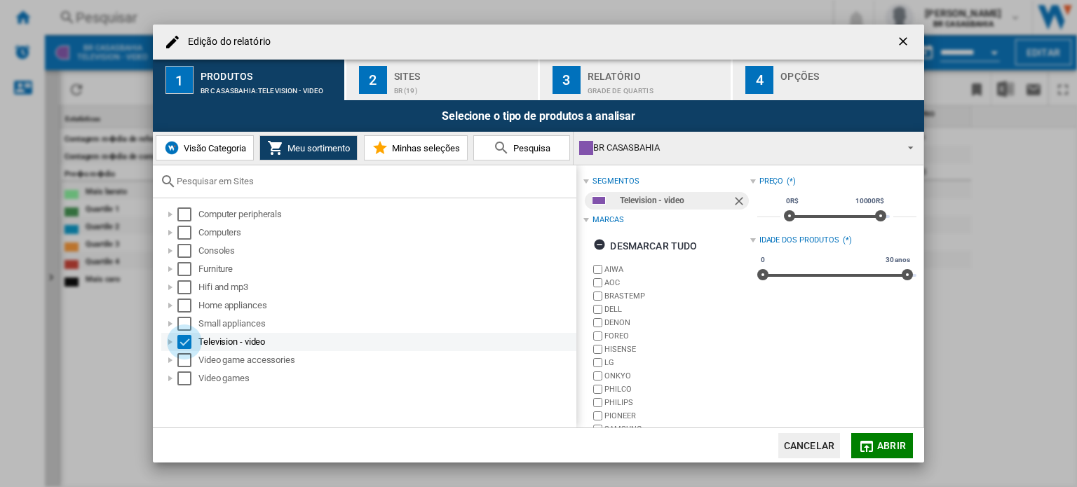
click at [184, 341] on div "Select" at bounding box center [184, 342] width 14 height 14
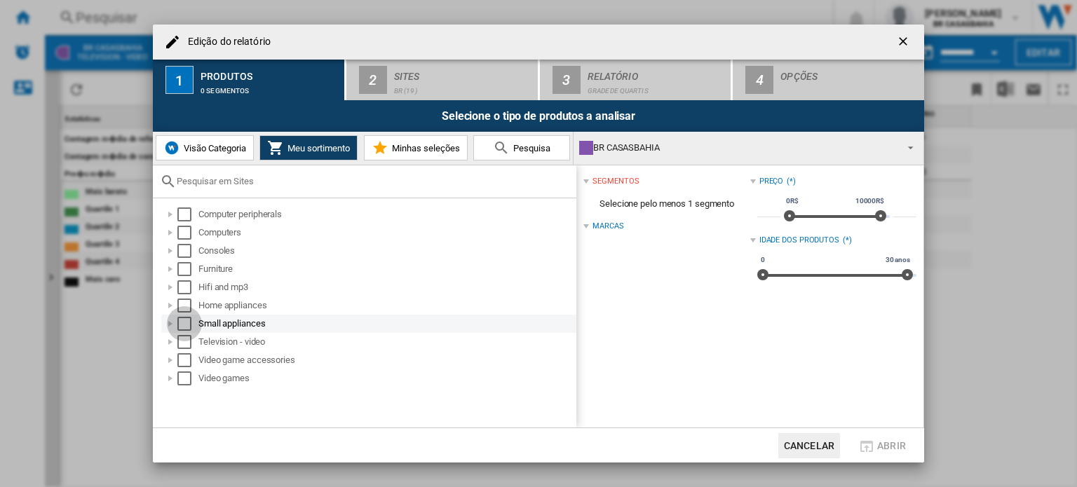
click at [184, 323] on div "Select" at bounding box center [184, 324] width 14 height 14
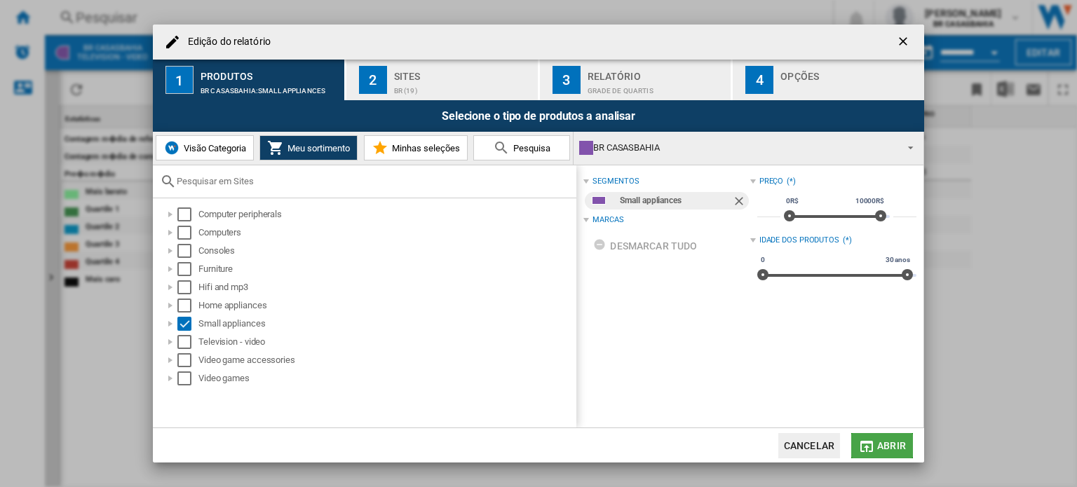
click at [875, 448] on button "Abrir" at bounding box center [882, 445] width 62 height 25
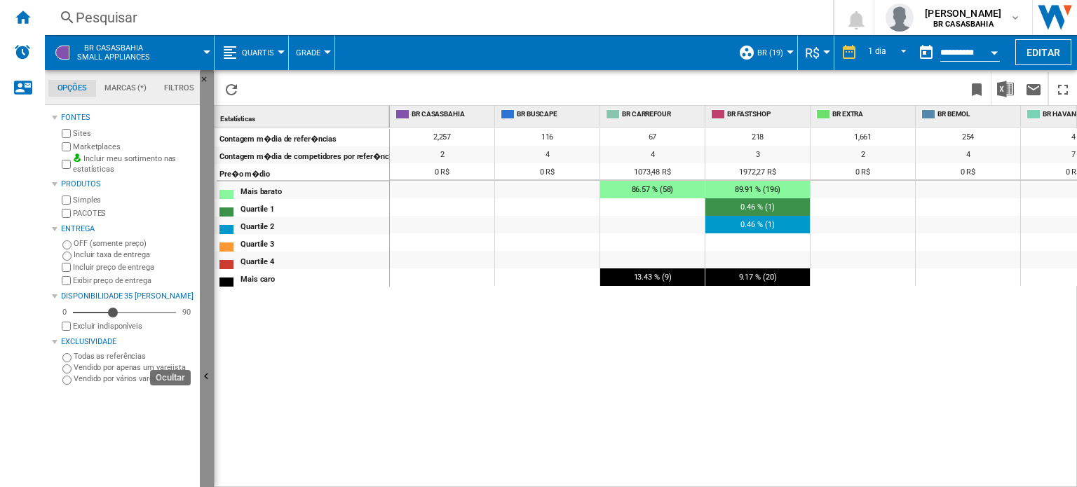
click at [210, 358] on button "Ocultar" at bounding box center [207, 377] width 14 height 615
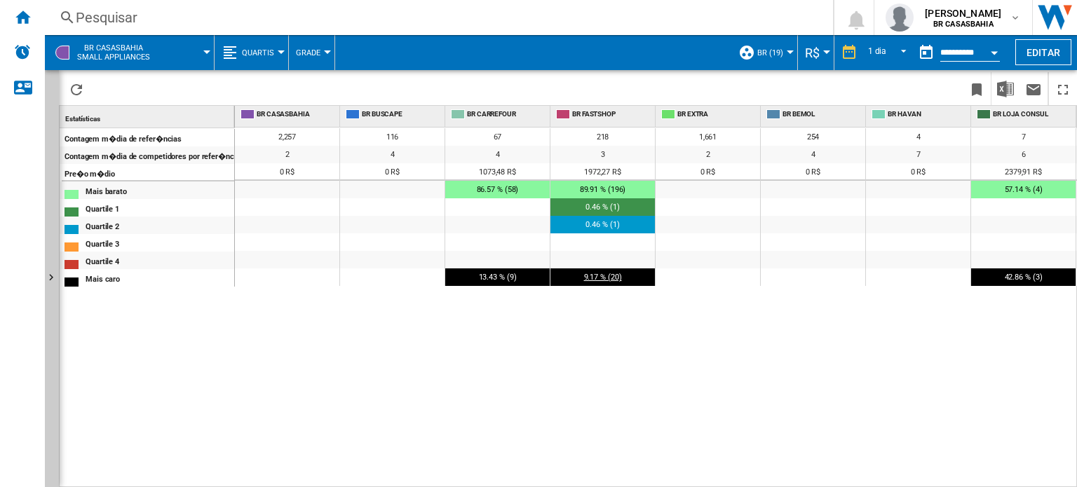
click at [610, 283] on div "9.17 % (20)" at bounding box center [603, 278] width 104 height 18
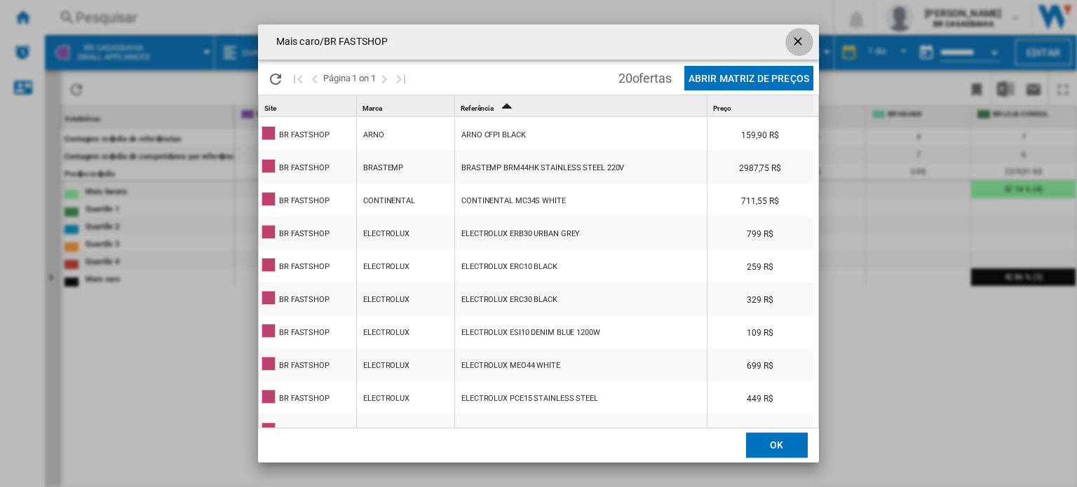
click at [800, 41] on ng-md-icon "getI18NText('BUTTONS.CLOSE_DIALOG')" at bounding box center [799, 42] width 17 height 17
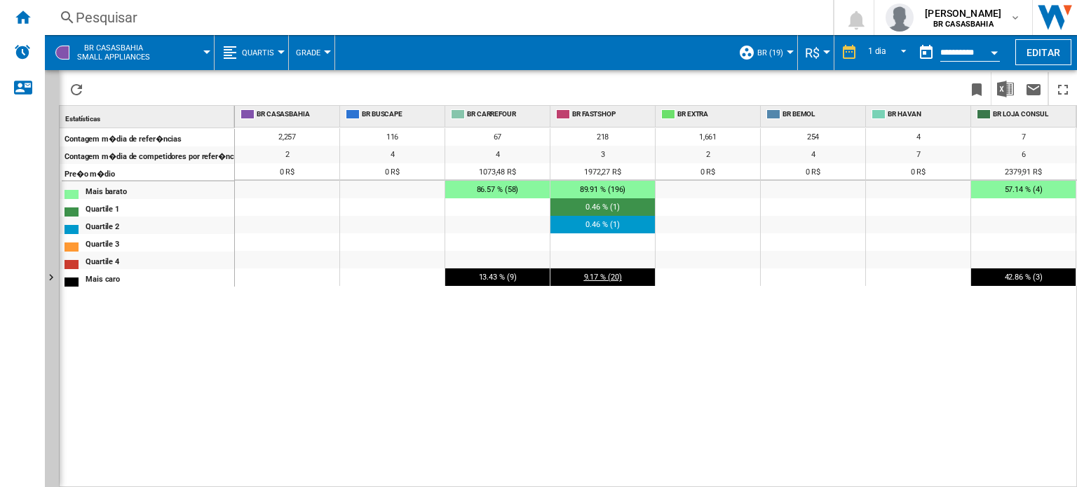
click at [613, 276] on span "9.17 % (20)" at bounding box center [603, 277] width 38 height 9
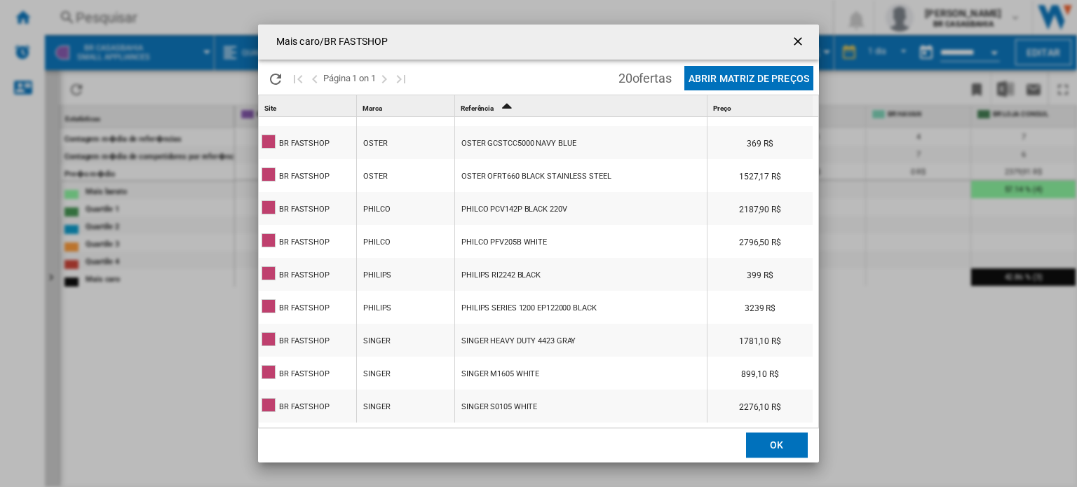
scroll to position [3, 0]
click at [803, 41] on ng-md-icon "getI18NText('BUTTONS.CLOSE_DIALOG')" at bounding box center [799, 42] width 17 height 17
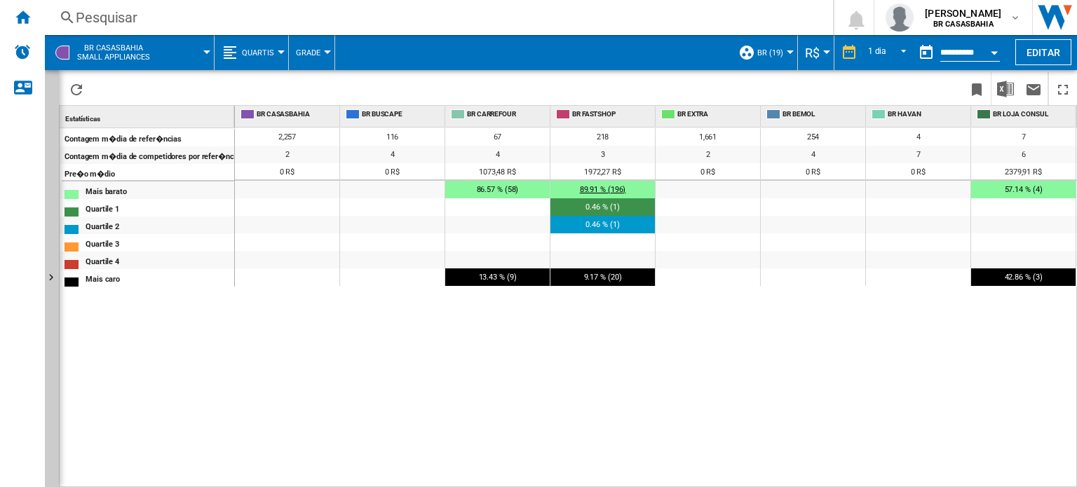
click at [603, 183] on div "89.91 % (196)" at bounding box center [603, 190] width 104 height 18
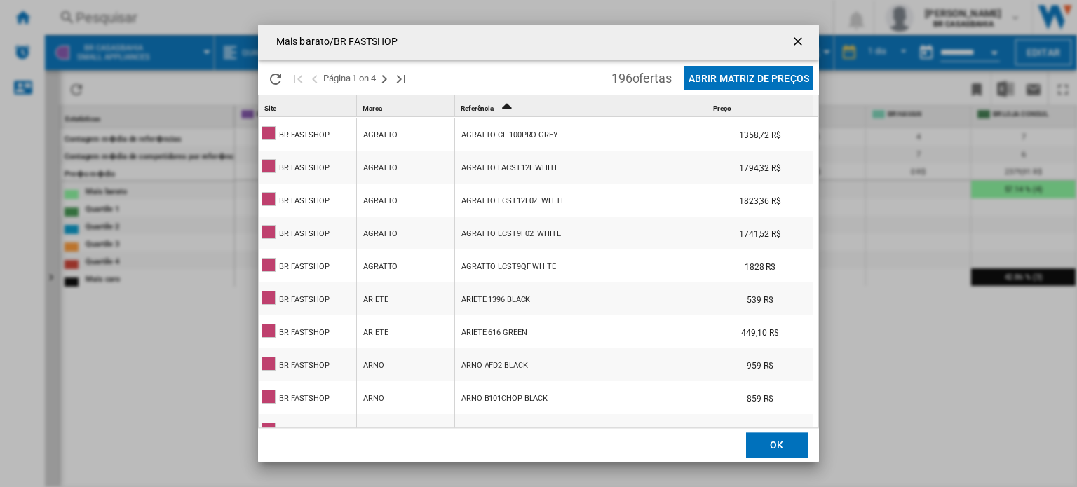
click at [795, 39] on ng-md-icon "getI18NText('BUTTONS.CLOSE_DIALOG')" at bounding box center [799, 42] width 17 height 17
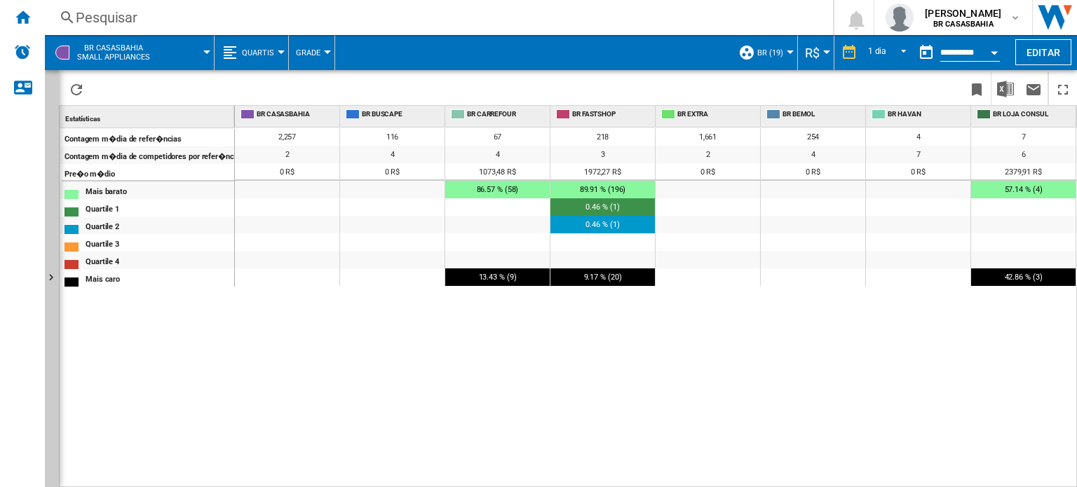
click at [275, 49] on button "Quartis" at bounding box center [261, 52] width 39 height 35
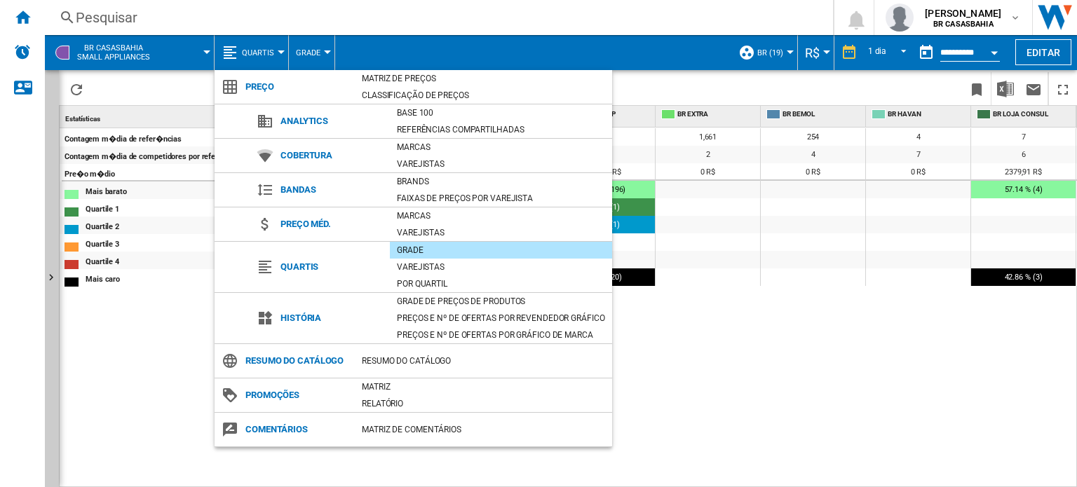
click at [409, 32] on md-backdrop at bounding box center [538, 243] width 1077 height 487
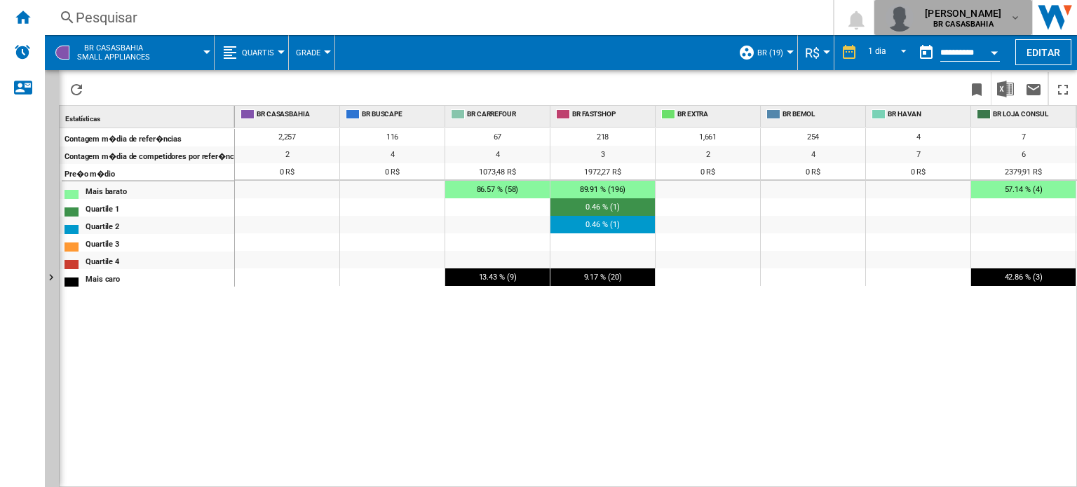
click at [1002, 20] on div "[PERSON_NAME] [GEOGRAPHIC_DATA]" at bounding box center [964, 17] width 90 height 22
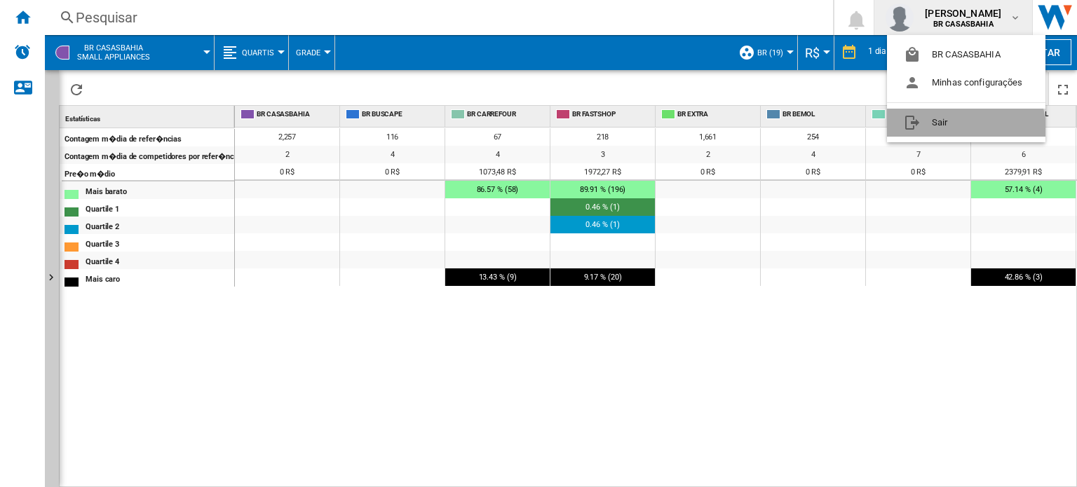
click at [937, 136] on button "Sair" at bounding box center [966, 123] width 158 height 28
